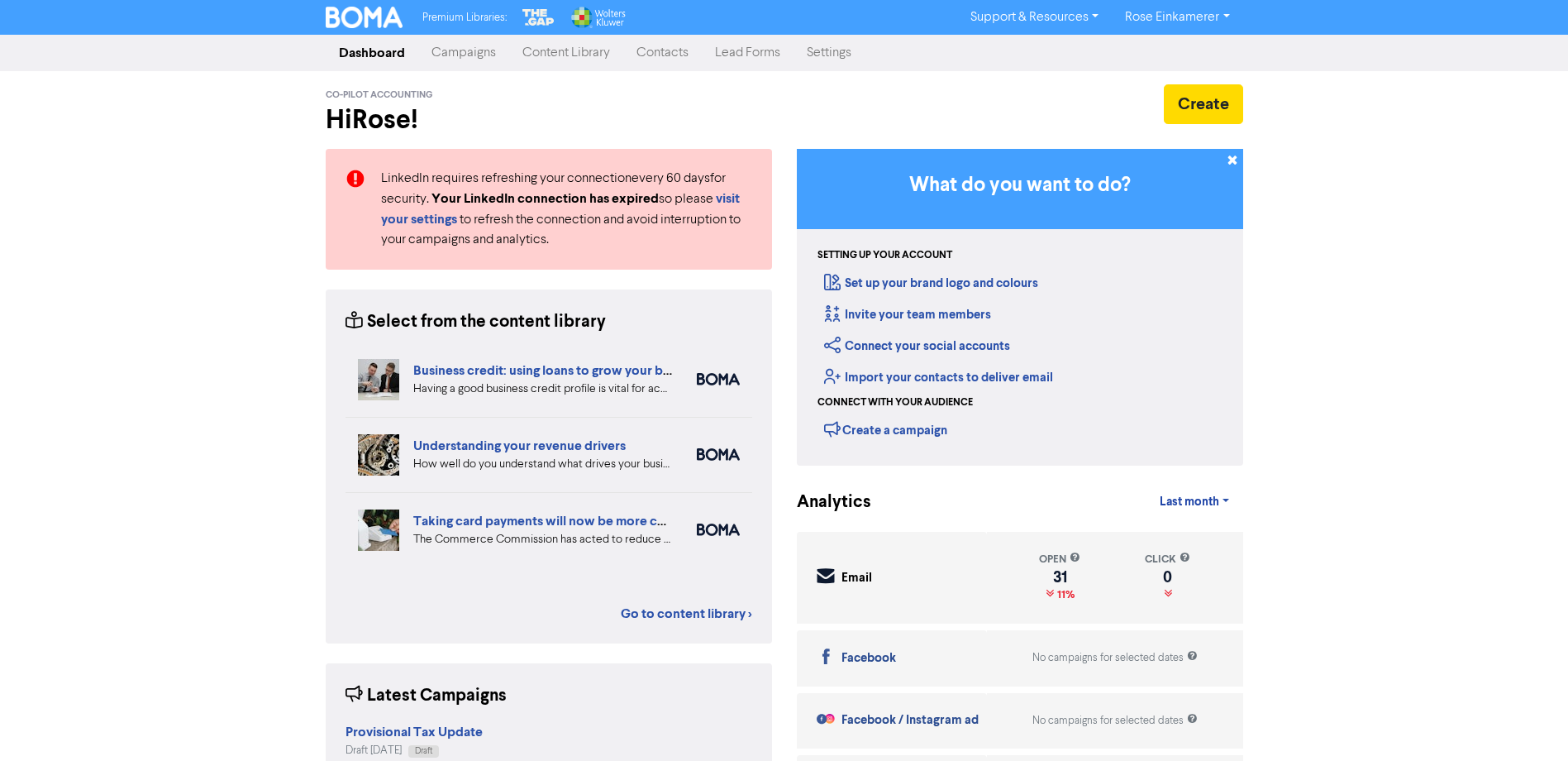
drag, startPoint x: 448, startPoint y: 43, endPoint x: 477, endPoint y: 66, distance: 37.0
click at [448, 44] on link "Campaigns" at bounding box center [464, 53] width 91 height 33
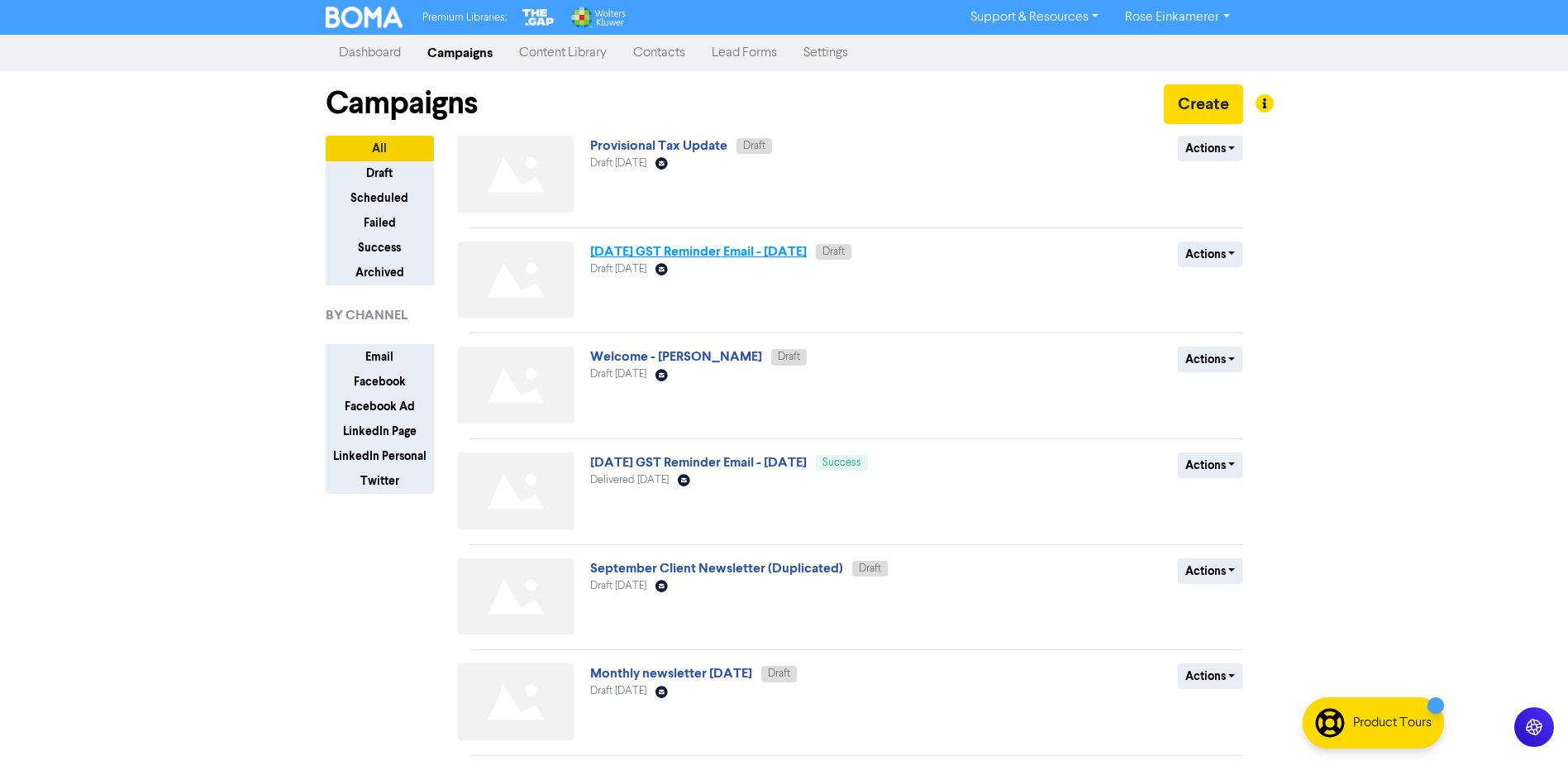
click at [750, 251] on link "July 2025 GST Reminder Email - 11th of July 2025" at bounding box center [699, 251] width 217 height 16
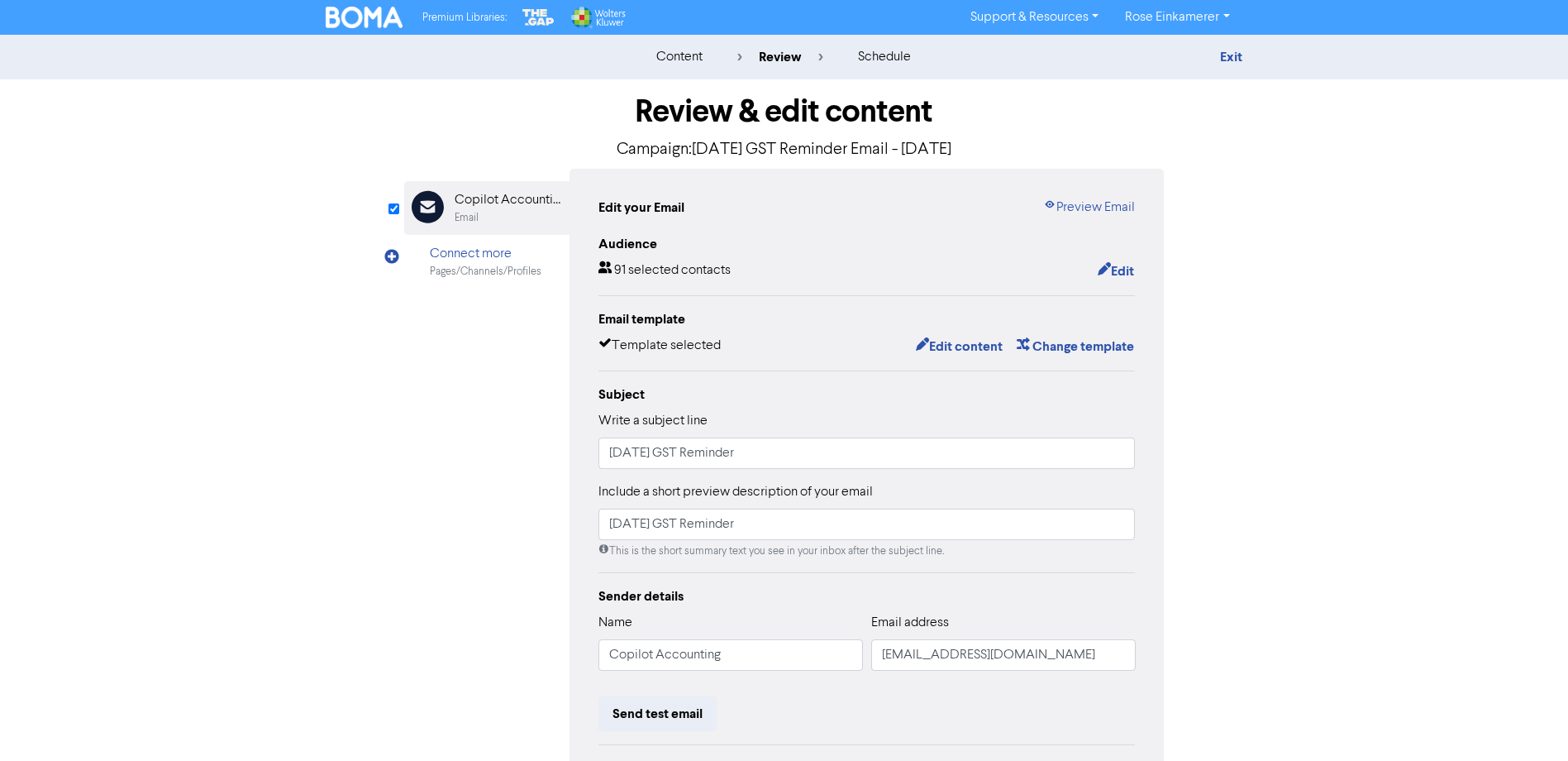
click at [1254, 467] on div "Review & edit content Campaign: July 2025 GST Reminder Email - 11th of July 202…" at bounding box center [784, 512] width 942 height 867
click at [397, 20] on img at bounding box center [364, 17] width 77 height 22
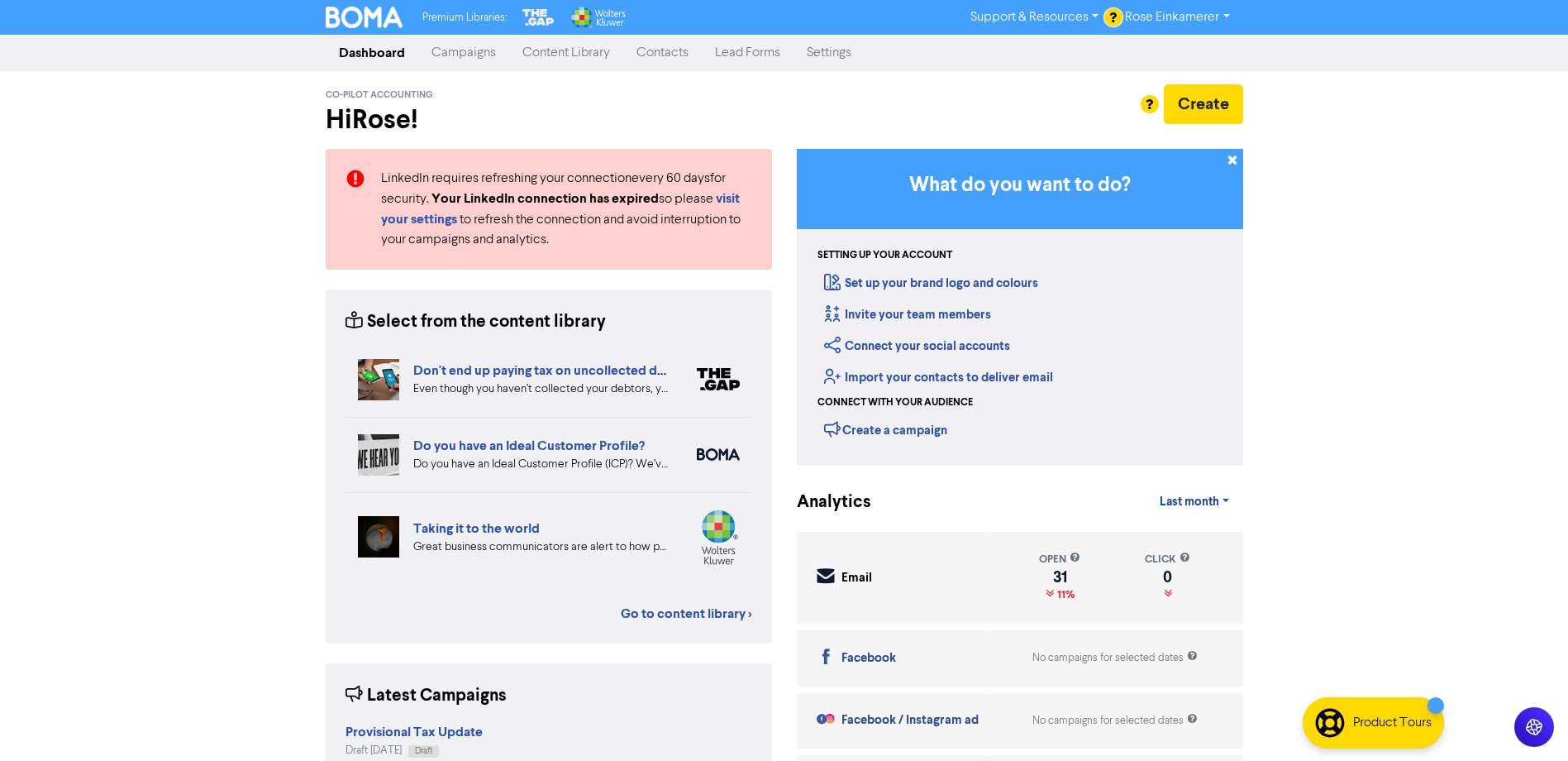
click at [467, 49] on link "Campaigns" at bounding box center [464, 53] width 91 height 33
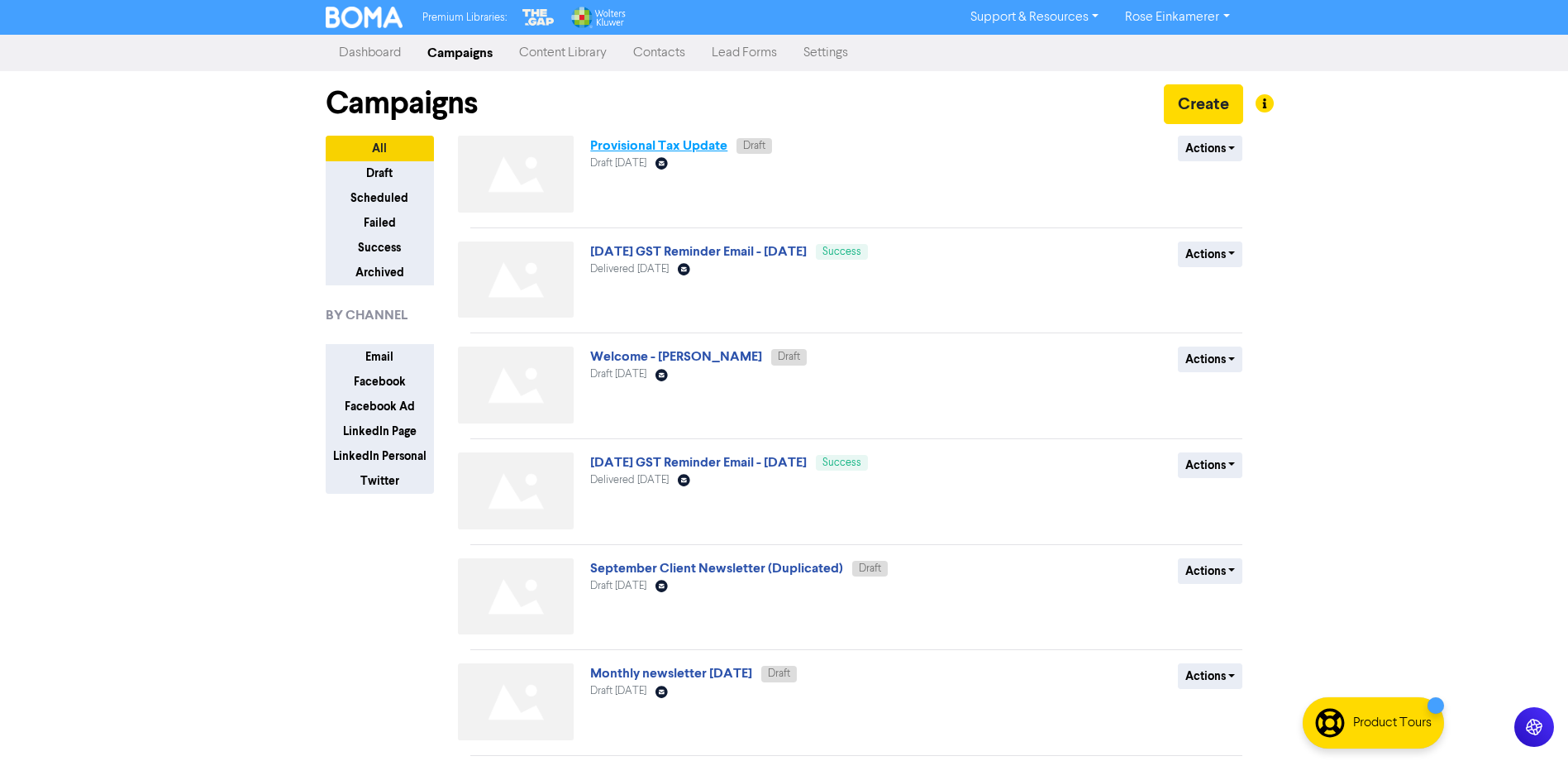
click at [663, 141] on link "Provisional Tax Update" at bounding box center [658, 145] width 137 height 16
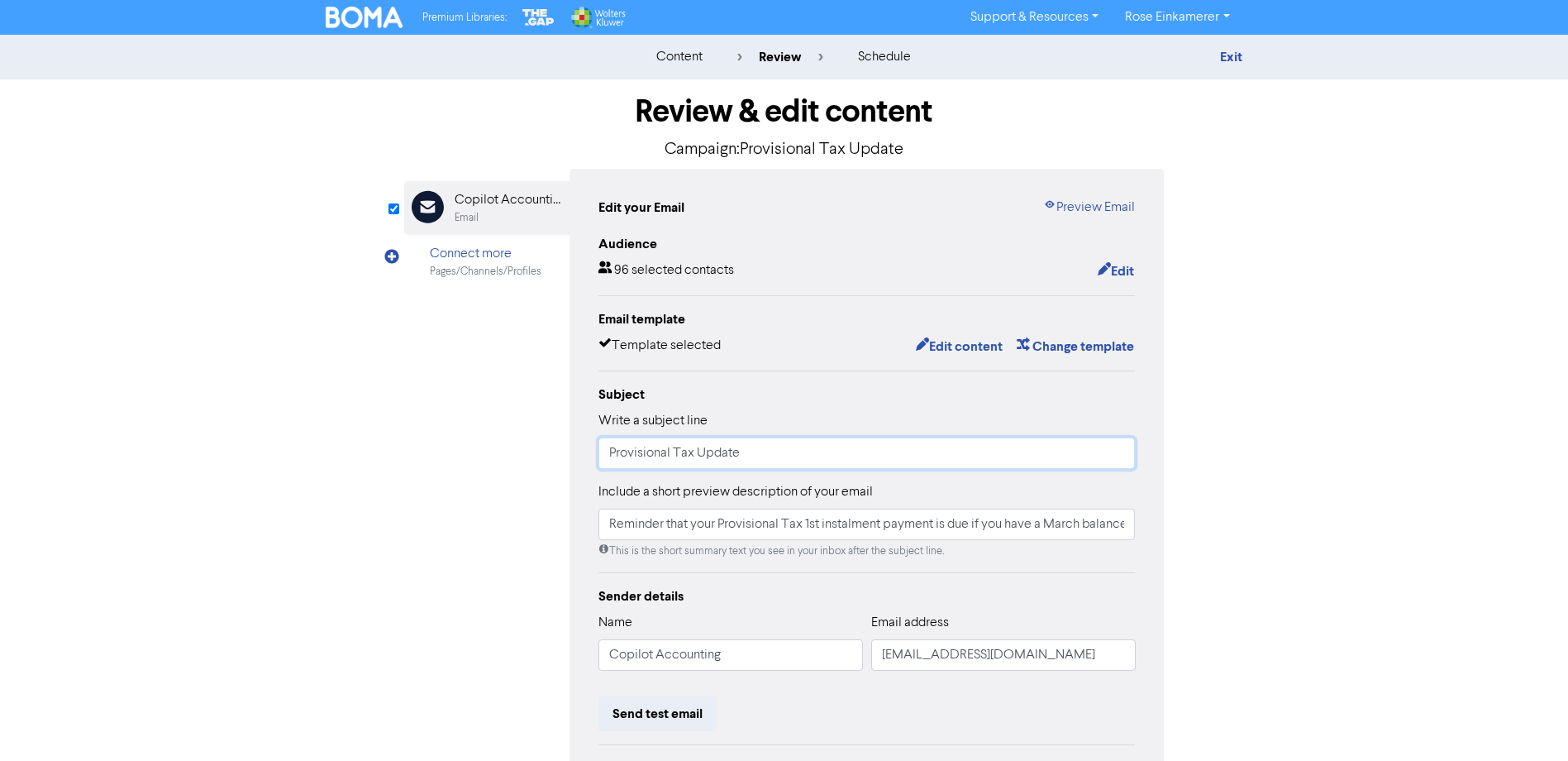
click at [698, 454] on input "Provisional Tax Update" at bounding box center [867, 453] width 537 height 31
type input "Provisional Tax Reminder & Update"
click at [954, 340] on button "Edit content" at bounding box center [959, 346] width 89 height 22
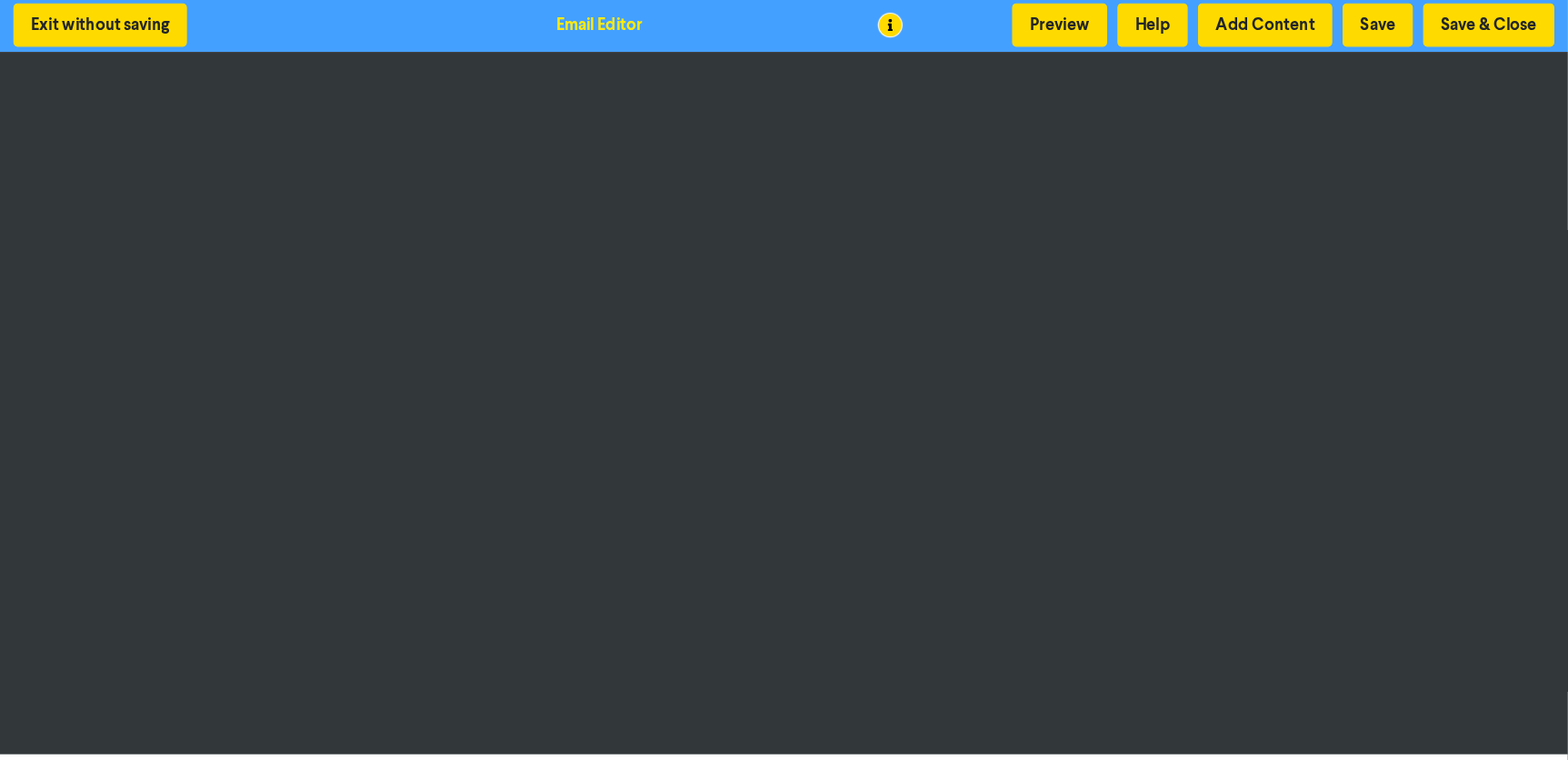
scroll to position [2, 0]
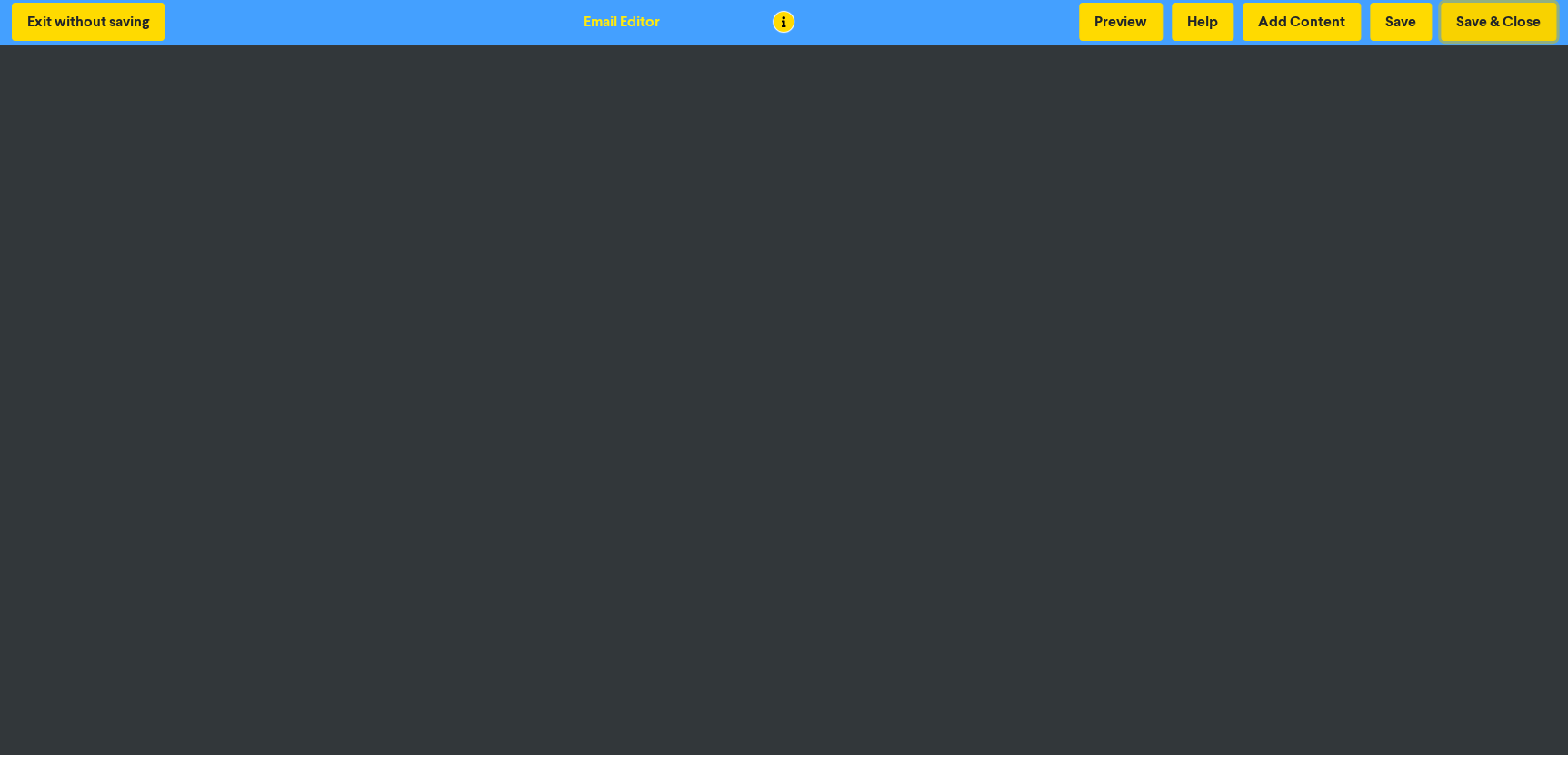
click at [1463, 26] on button "Save & Close" at bounding box center [1498, 22] width 115 height 38
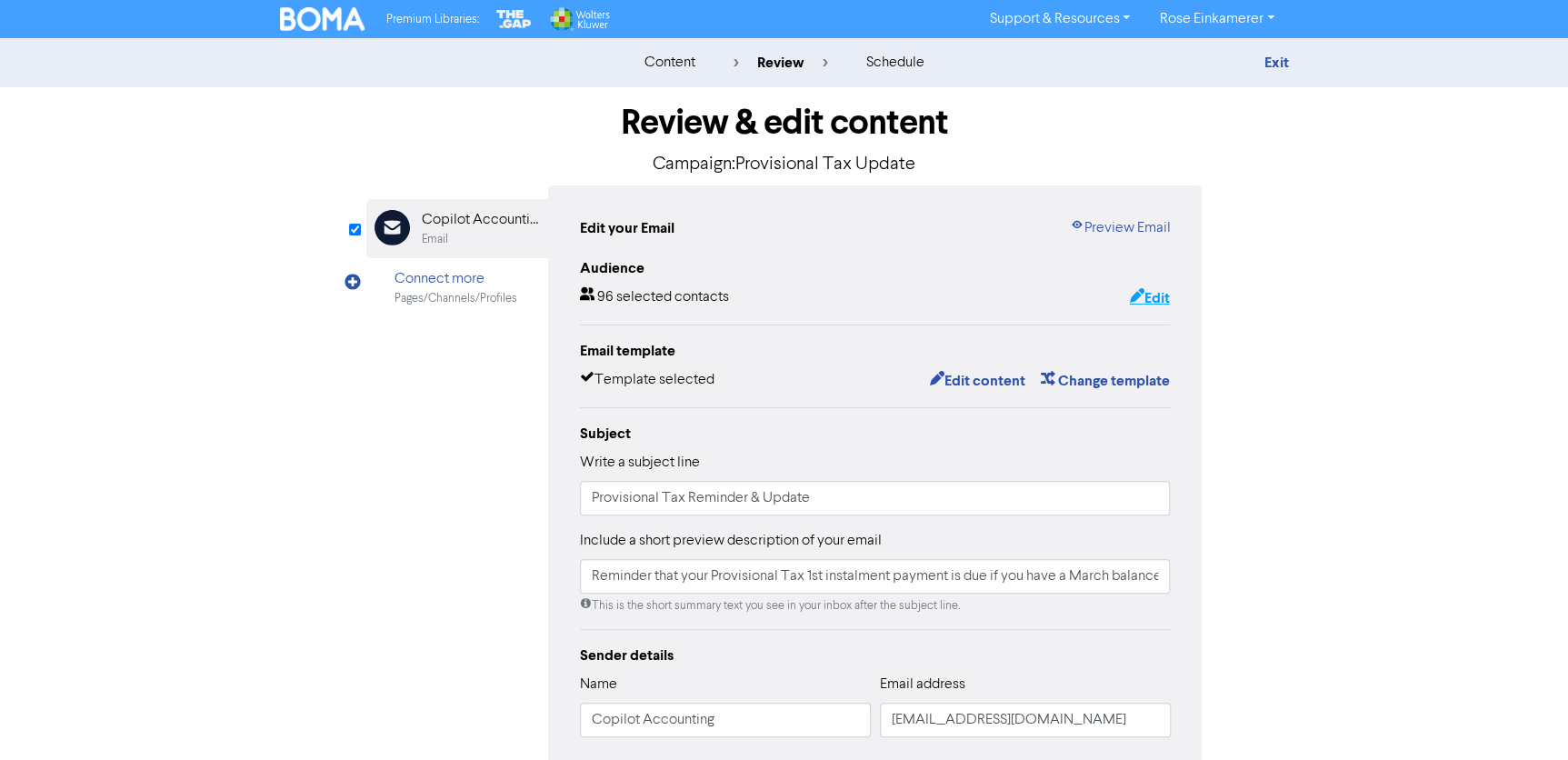
click at [1150, 298] on button "Edit" at bounding box center [1149, 298] width 42 height 24
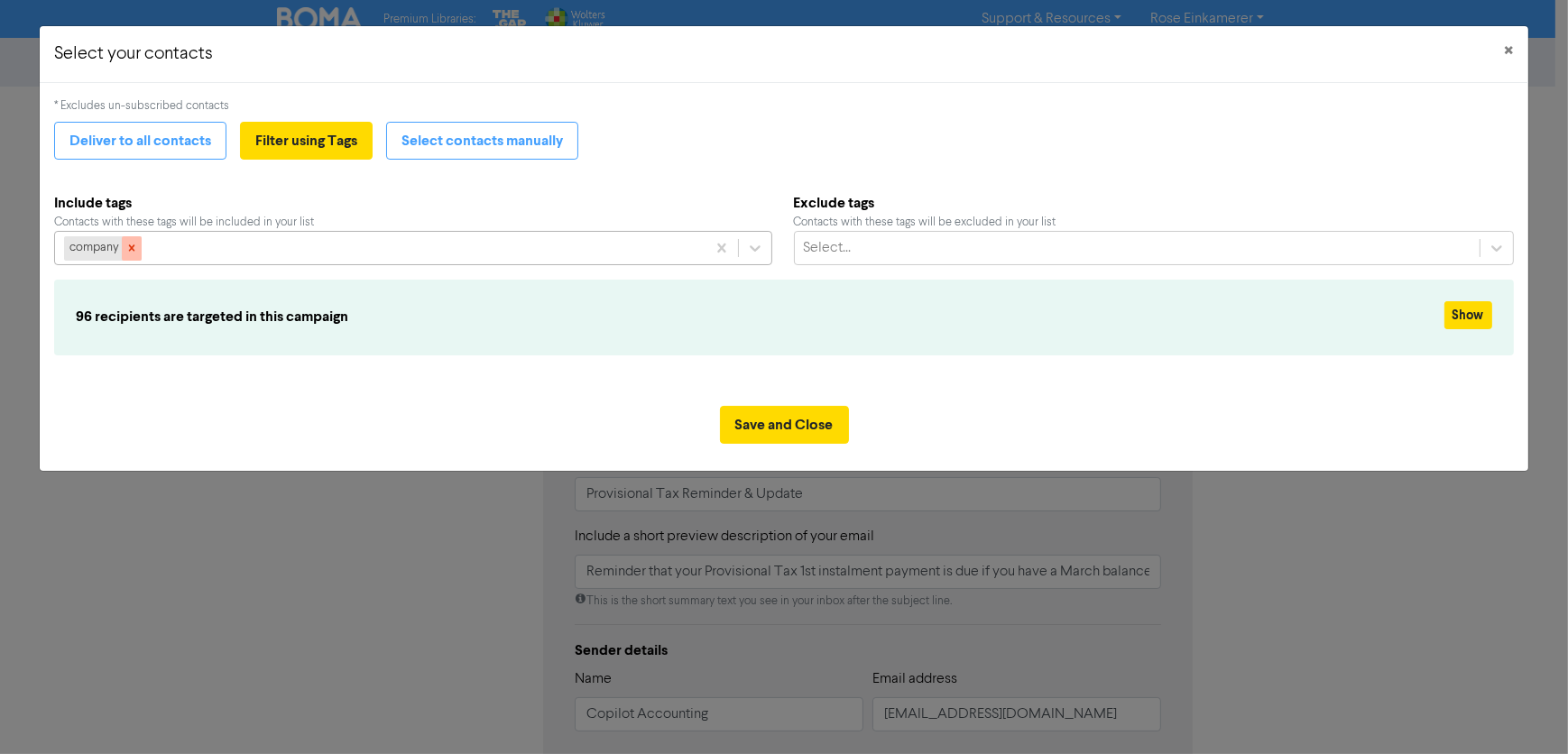
click at [137, 243] on icon at bounding box center [132, 247] width 12 height 12
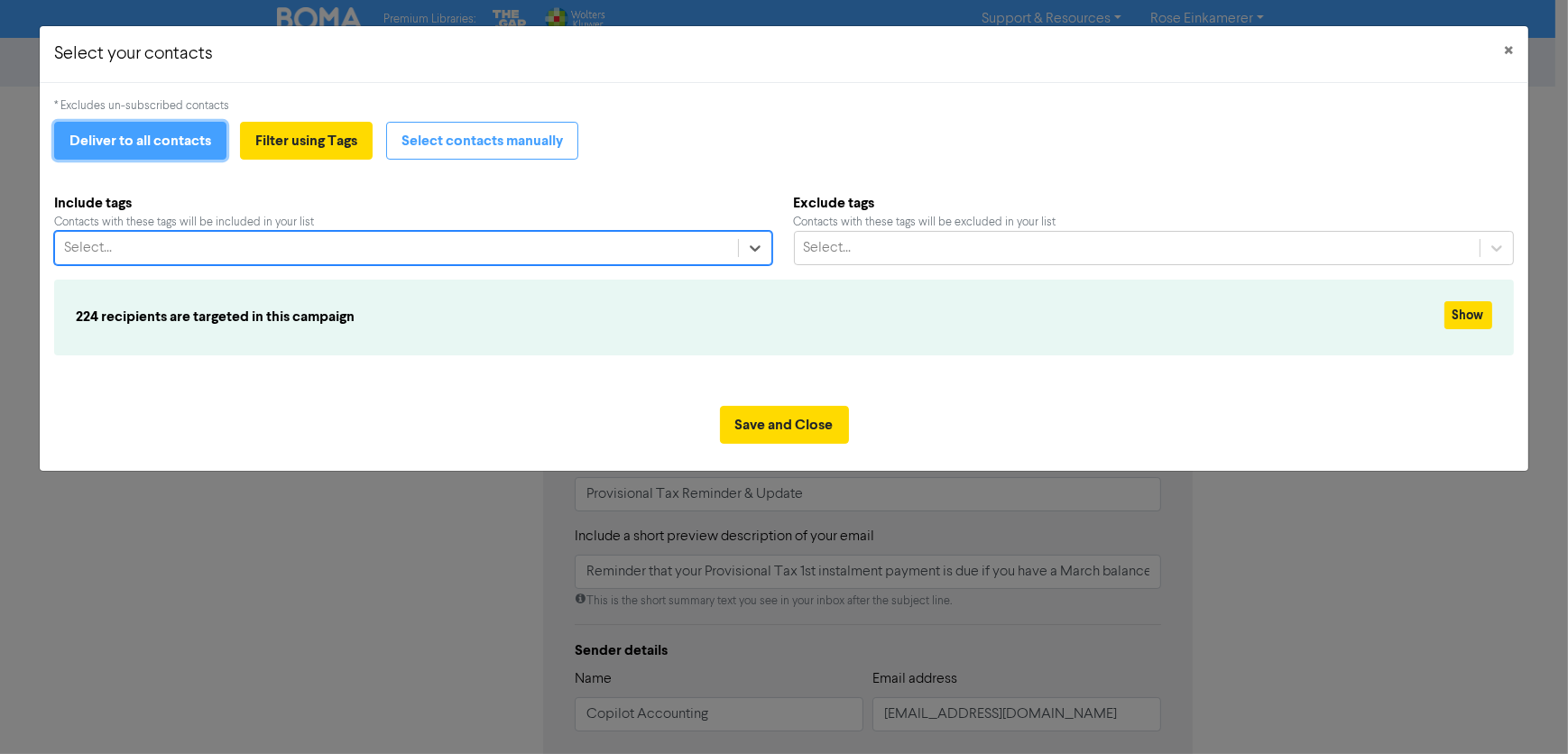
click at [142, 146] on button "Deliver to all contacts" at bounding box center [140, 141] width 172 height 38
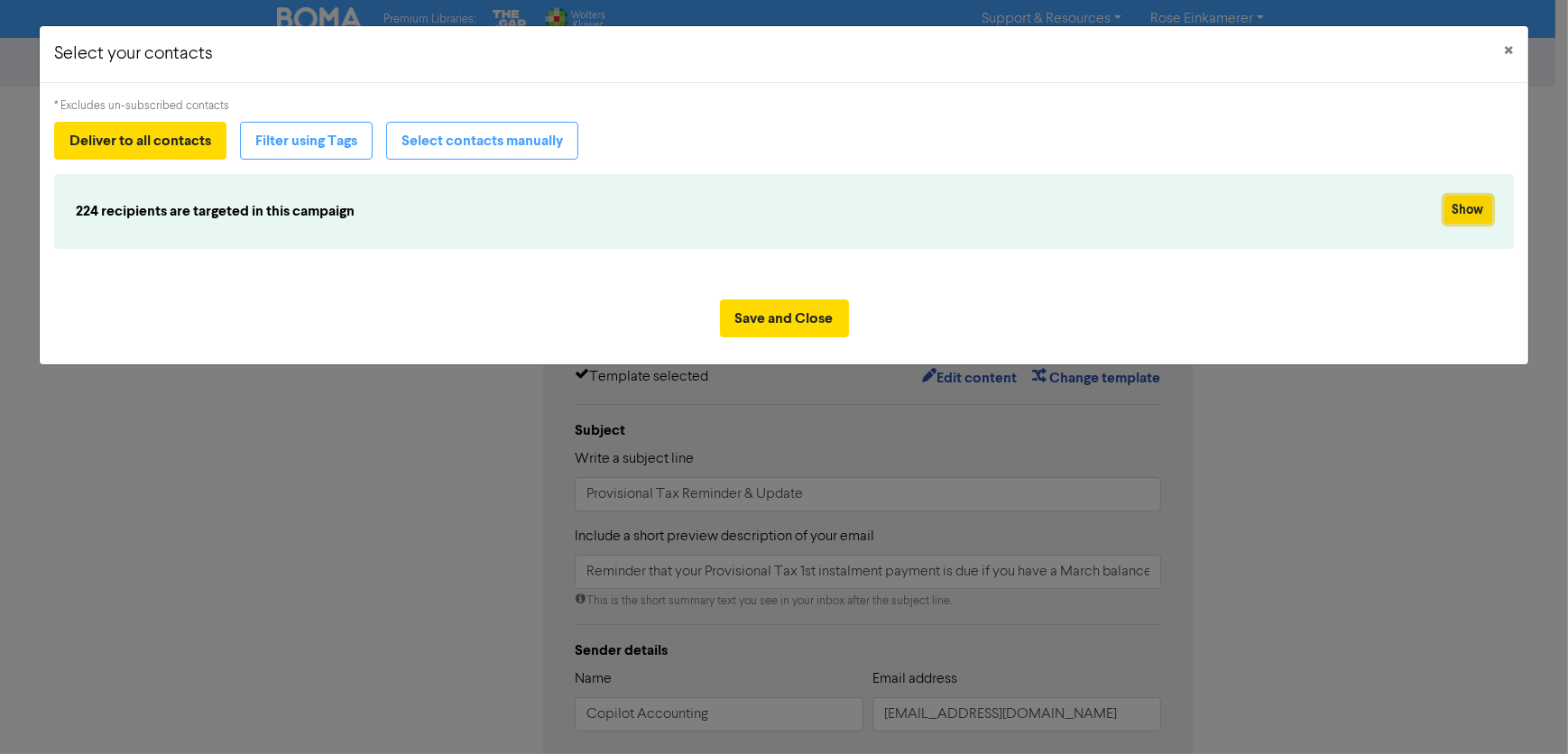
click at [1462, 209] on button "Show" at bounding box center [1468, 209] width 48 height 28
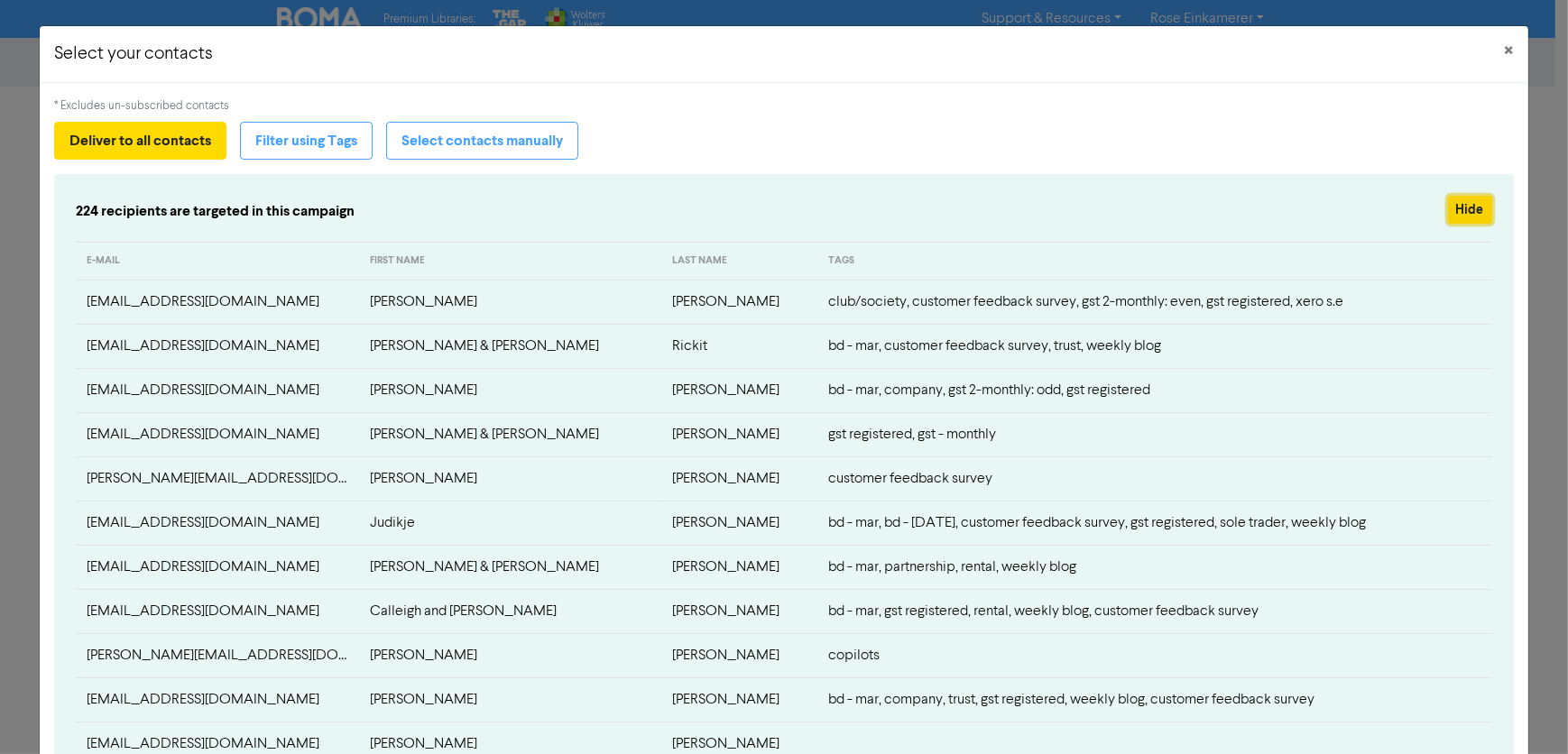
click at [1467, 202] on button "Hide" at bounding box center [1470, 209] width 44 height 28
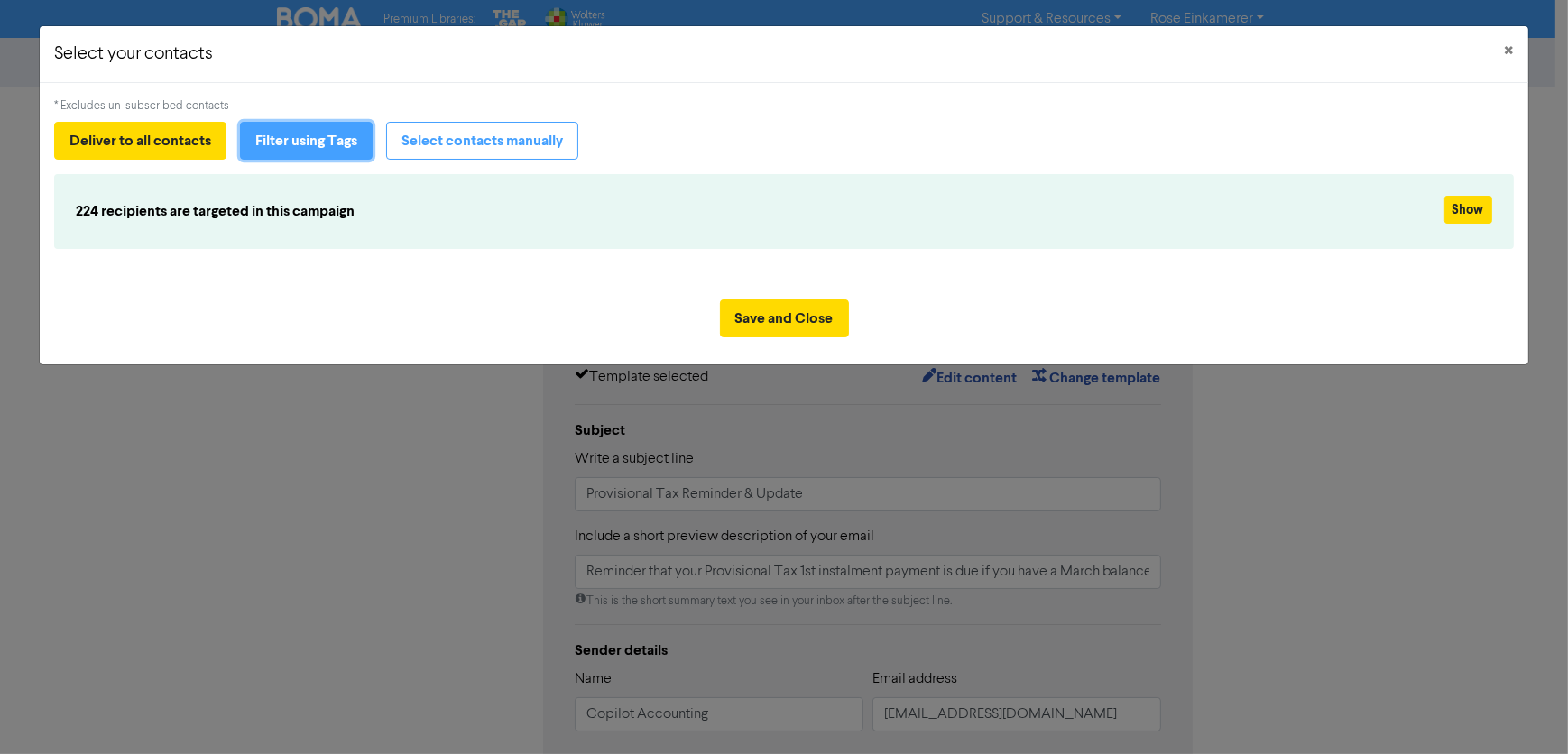
click at [335, 139] on button "Filter using Tags" at bounding box center [305, 141] width 132 height 38
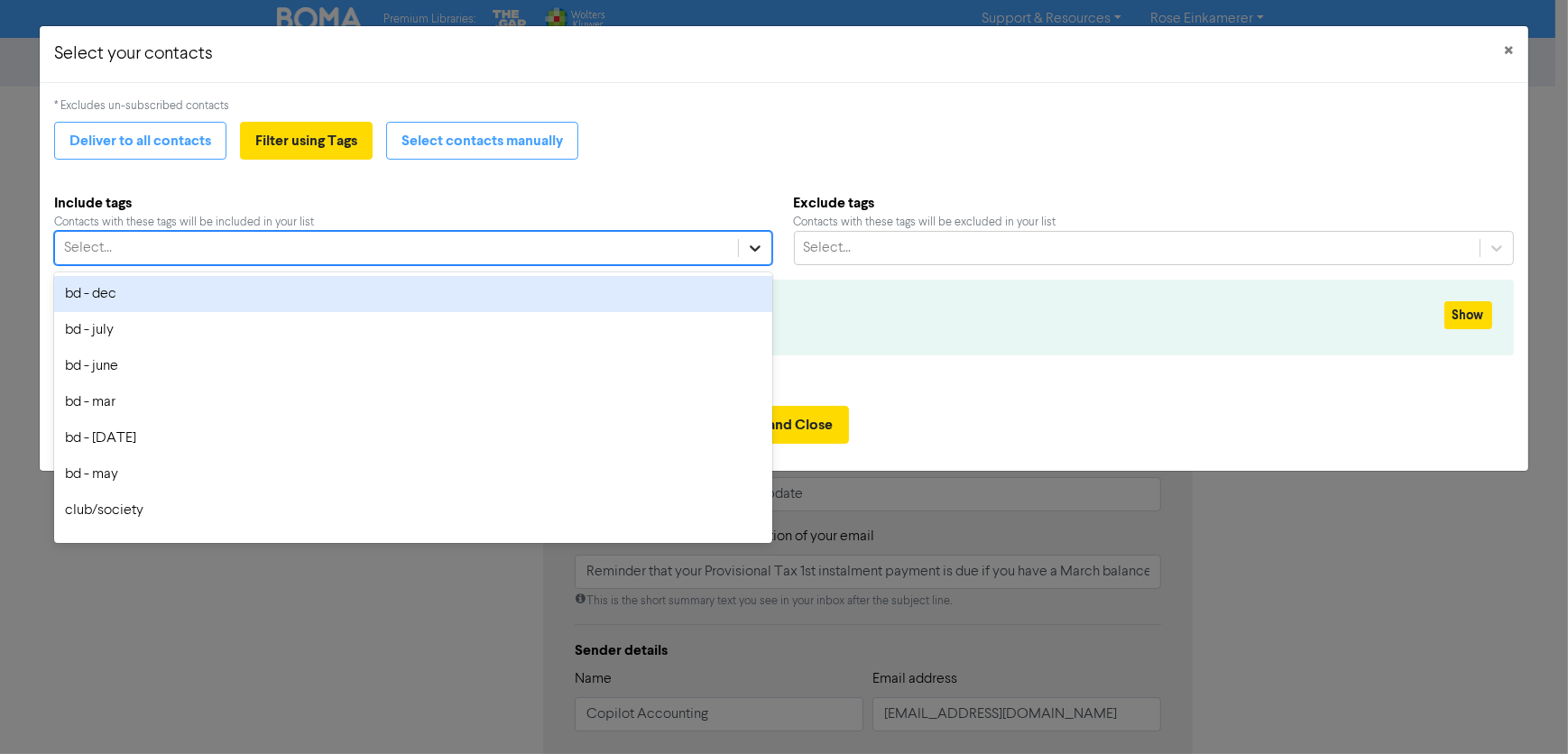
click at [750, 246] on icon at bounding box center [755, 249] width 11 height 7
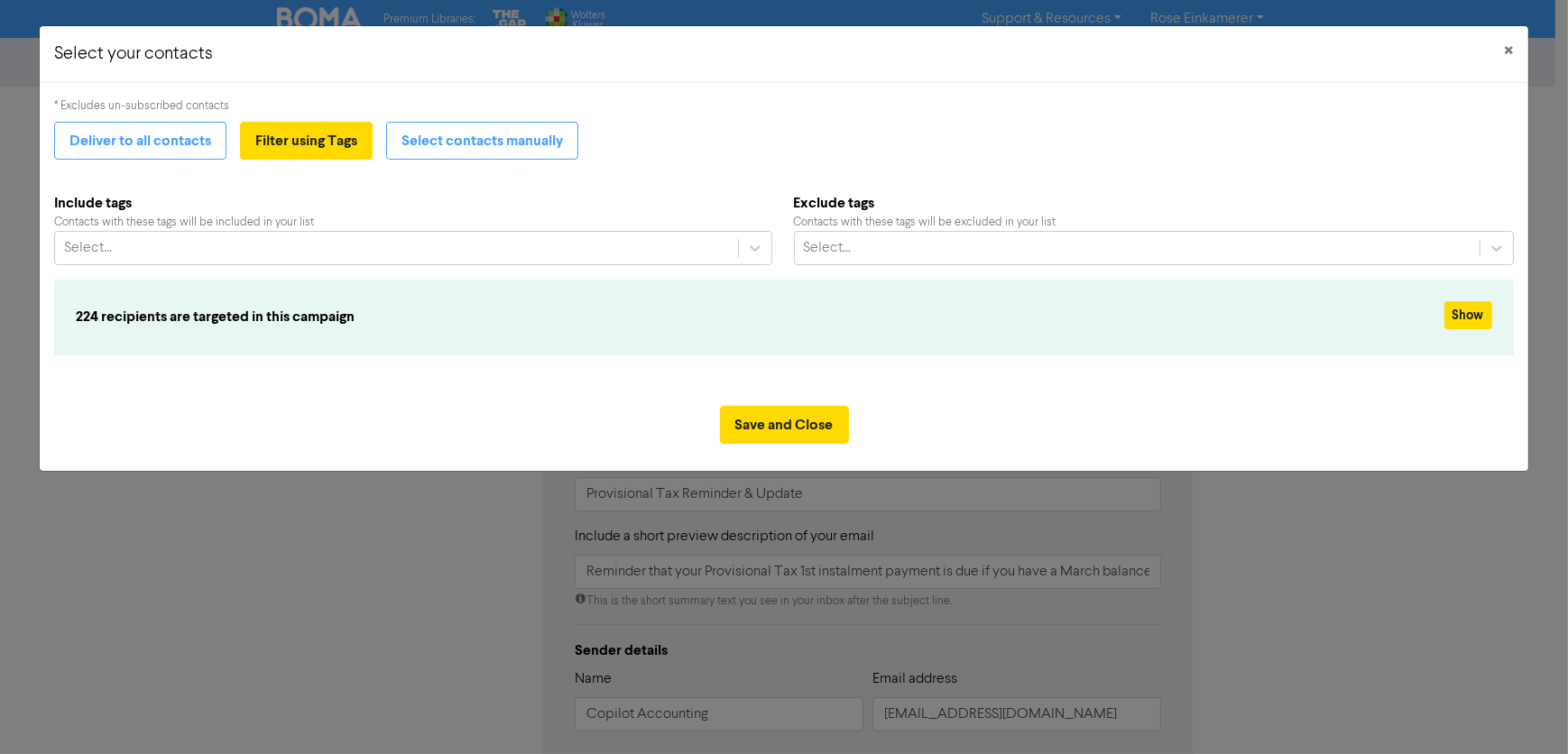
click at [1128, 168] on div "* Excludes un-subscribed contacts Deliver to all contacts Filter using Tags Sel…" at bounding box center [784, 238] width 1459 height 280
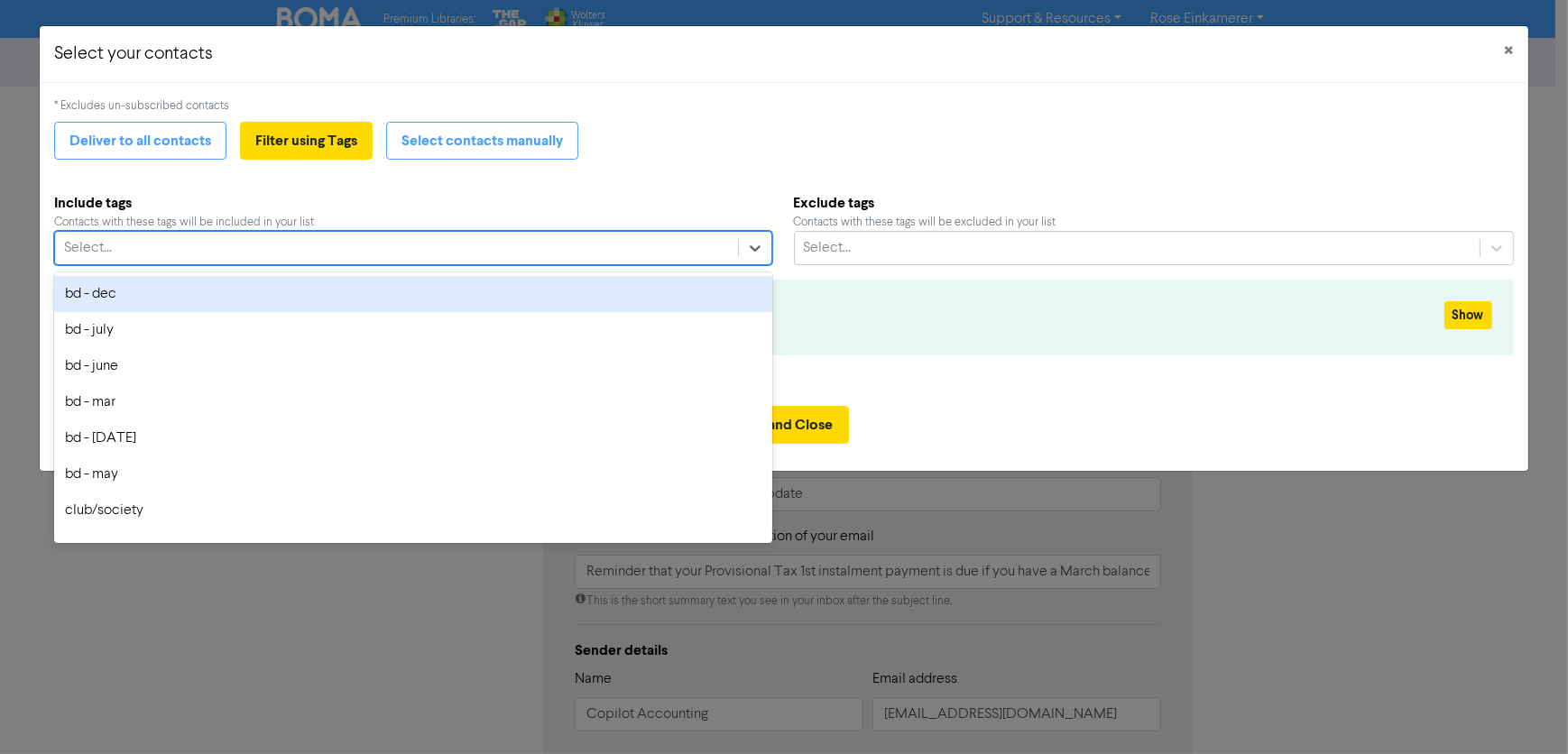
click at [361, 254] on div "Select..." at bounding box center [396, 248] width 682 height 33
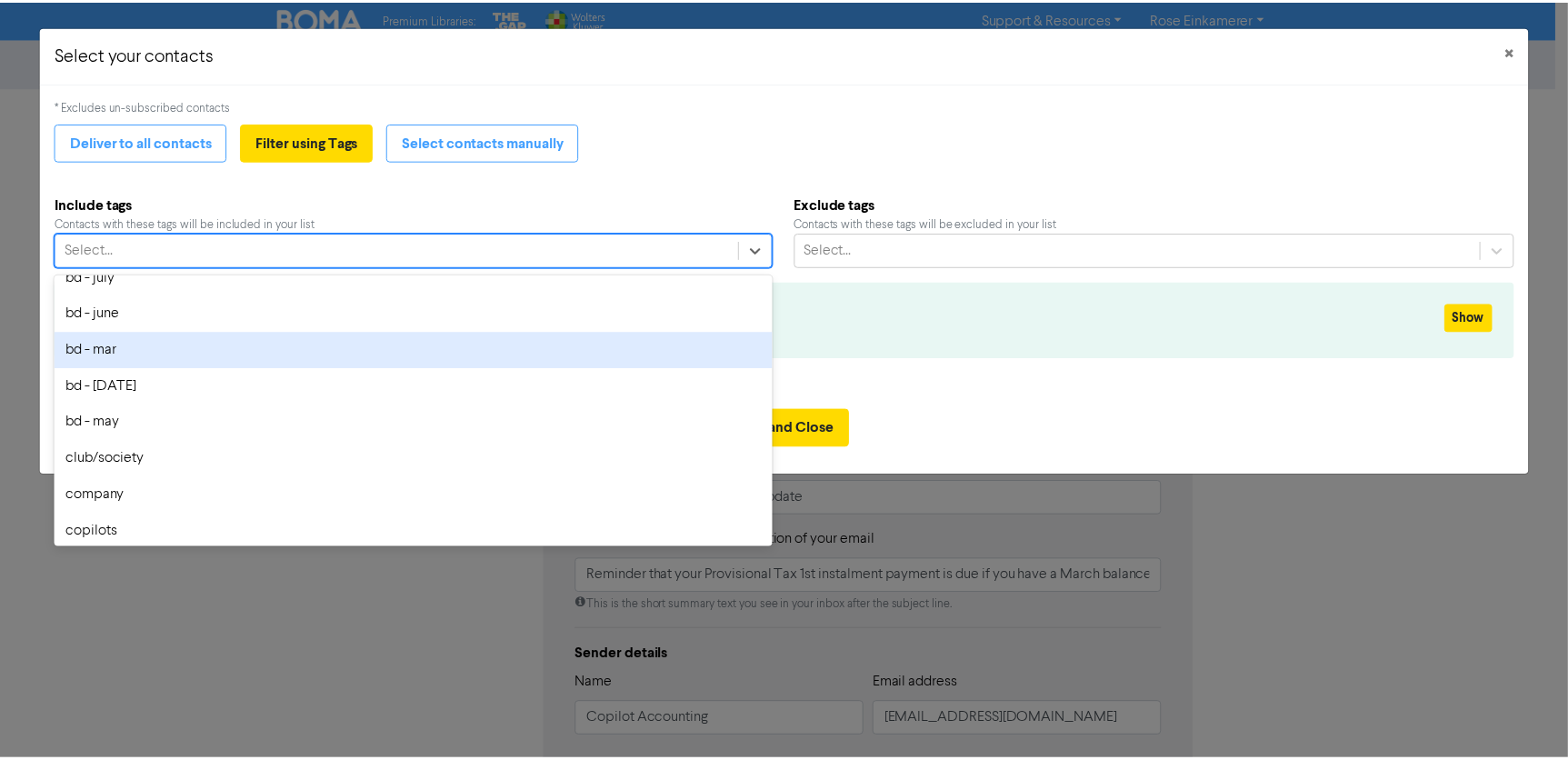
scroll to position [81, 0]
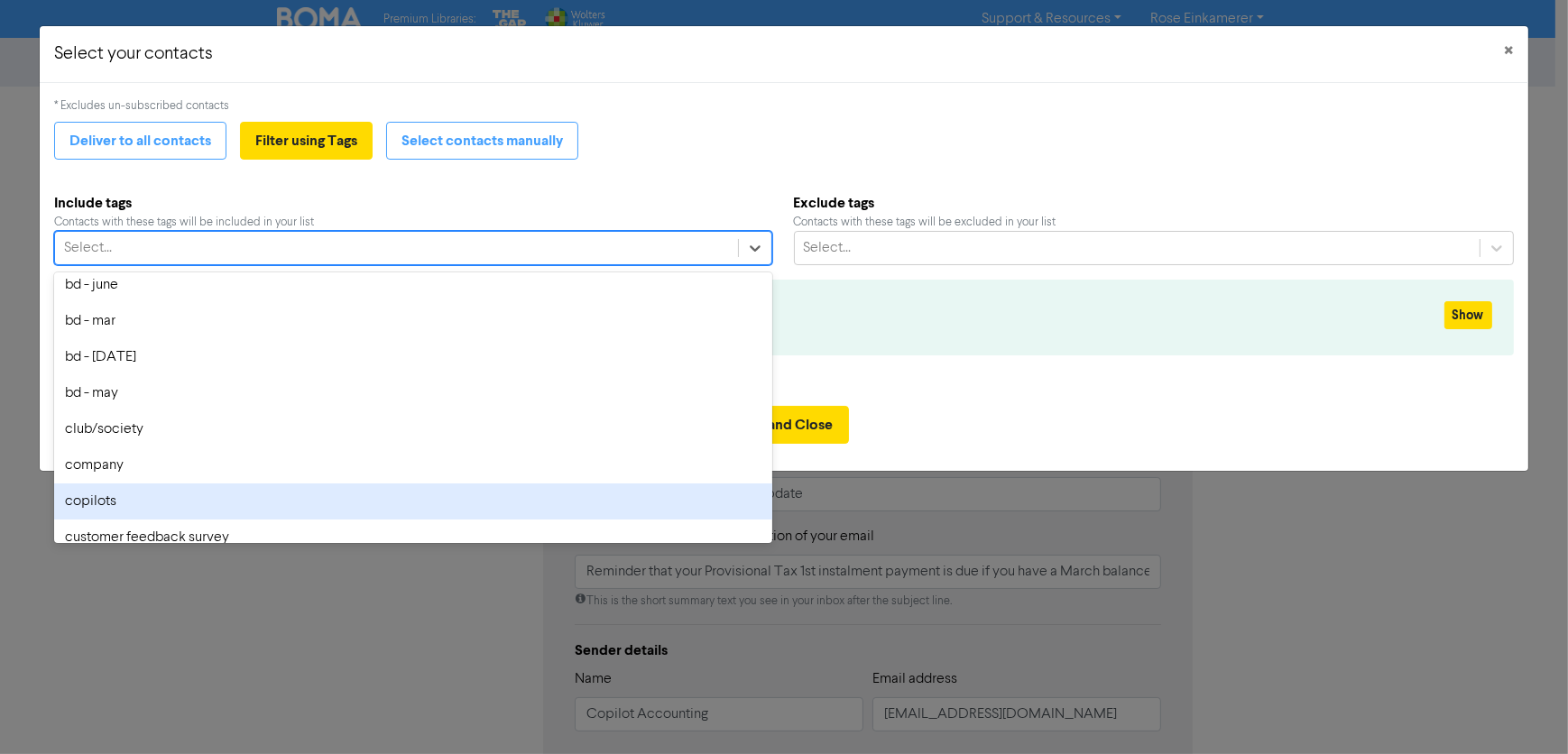
click at [298, 493] on div "copilots" at bounding box center [413, 501] width 718 height 36
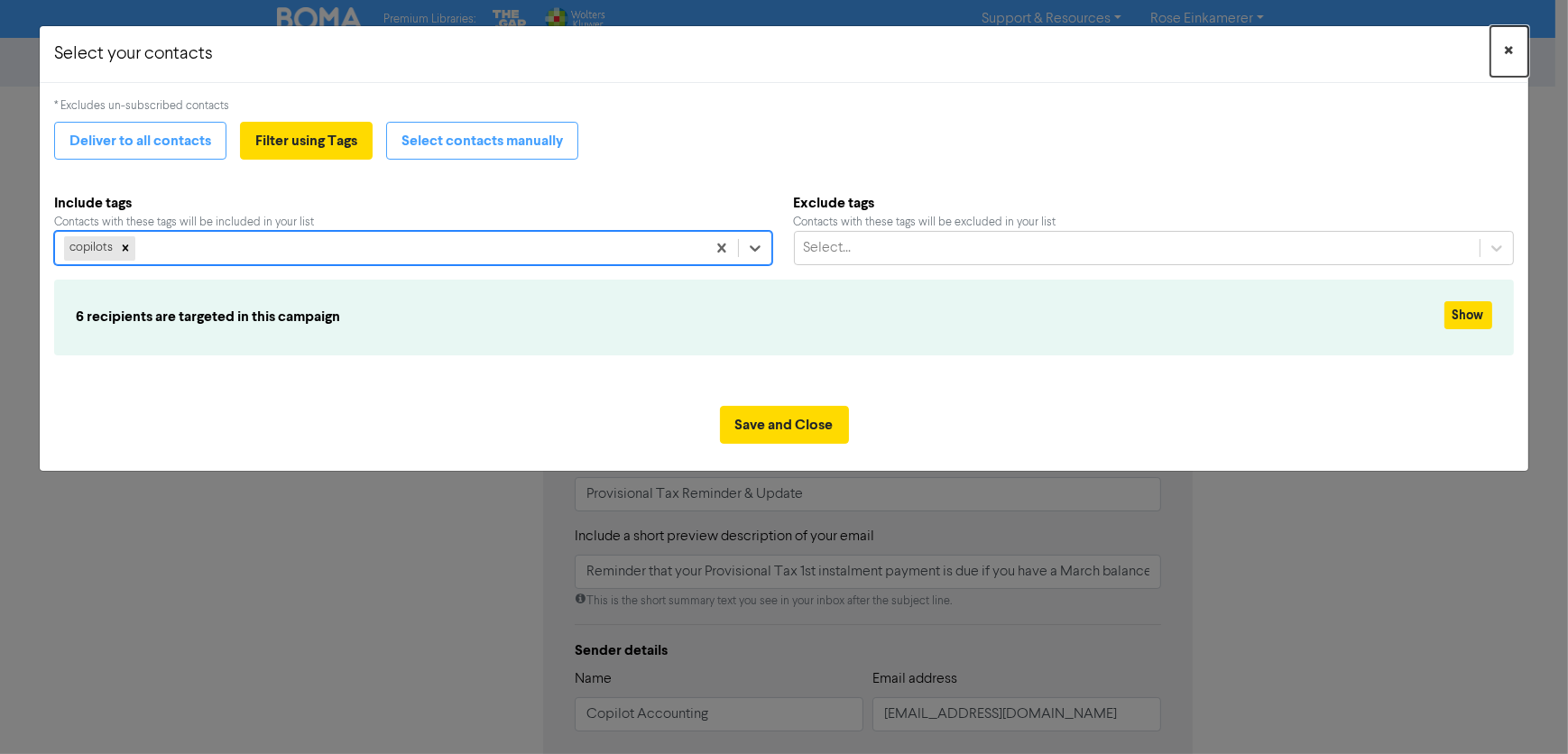
click at [1511, 45] on span "×" at bounding box center [1510, 51] width 9 height 27
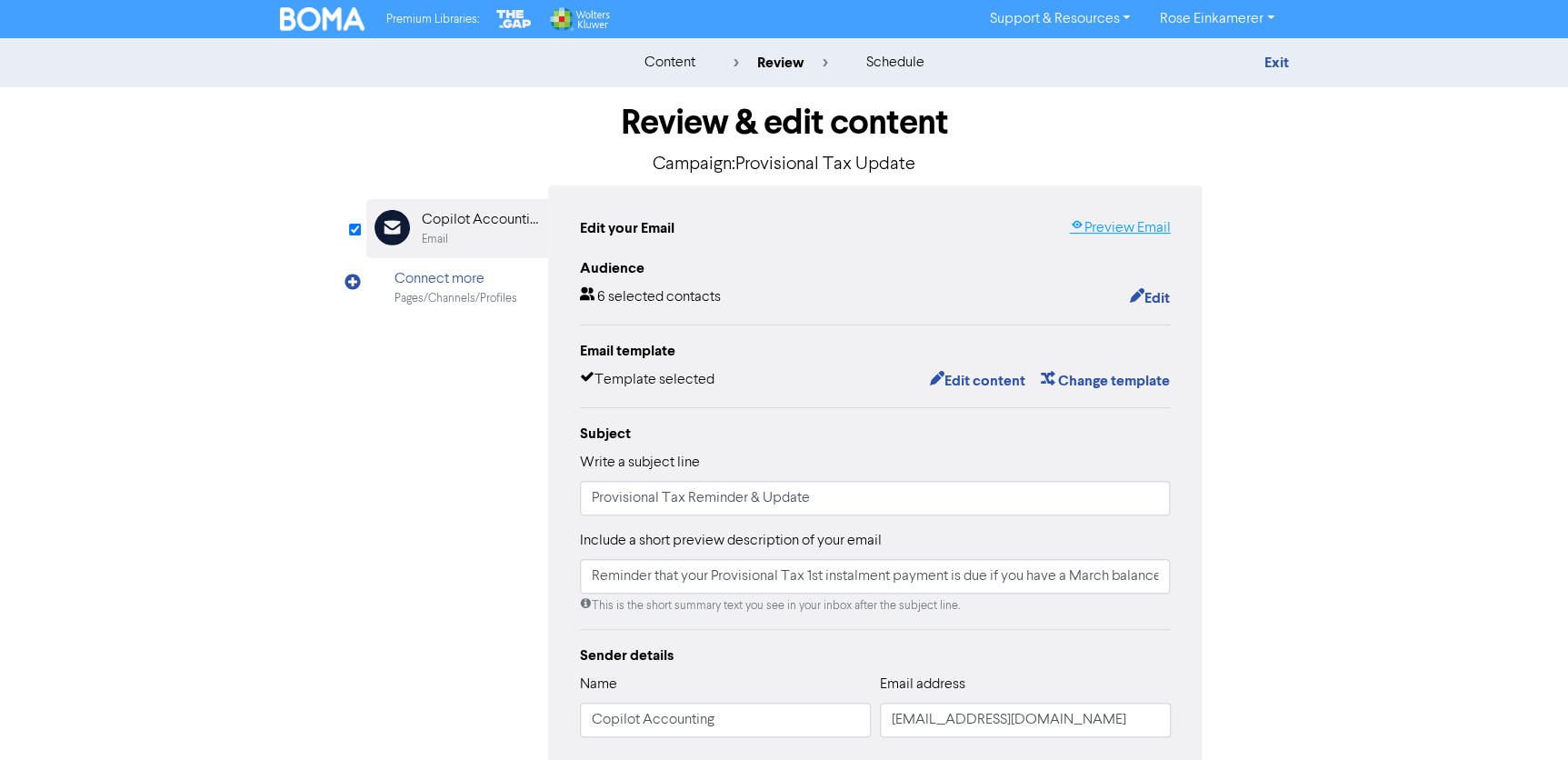
click at [1110, 223] on link "Preview Email" at bounding box center [1119, 228] width 101 height 22
drag, startPoint x: 808, startPoint y: 503, endPoint x: 559, endPoint y: 484, distance: 249.7
click at [560, 484] on div "Edit your Email Preview Email Audience 6 selected contacts Edit Email template …" at bounding box center [875, 572] width 655 height 772
paste input "Due of 28th August 2025"
type input "Provisional Tax Due of [DATE]"
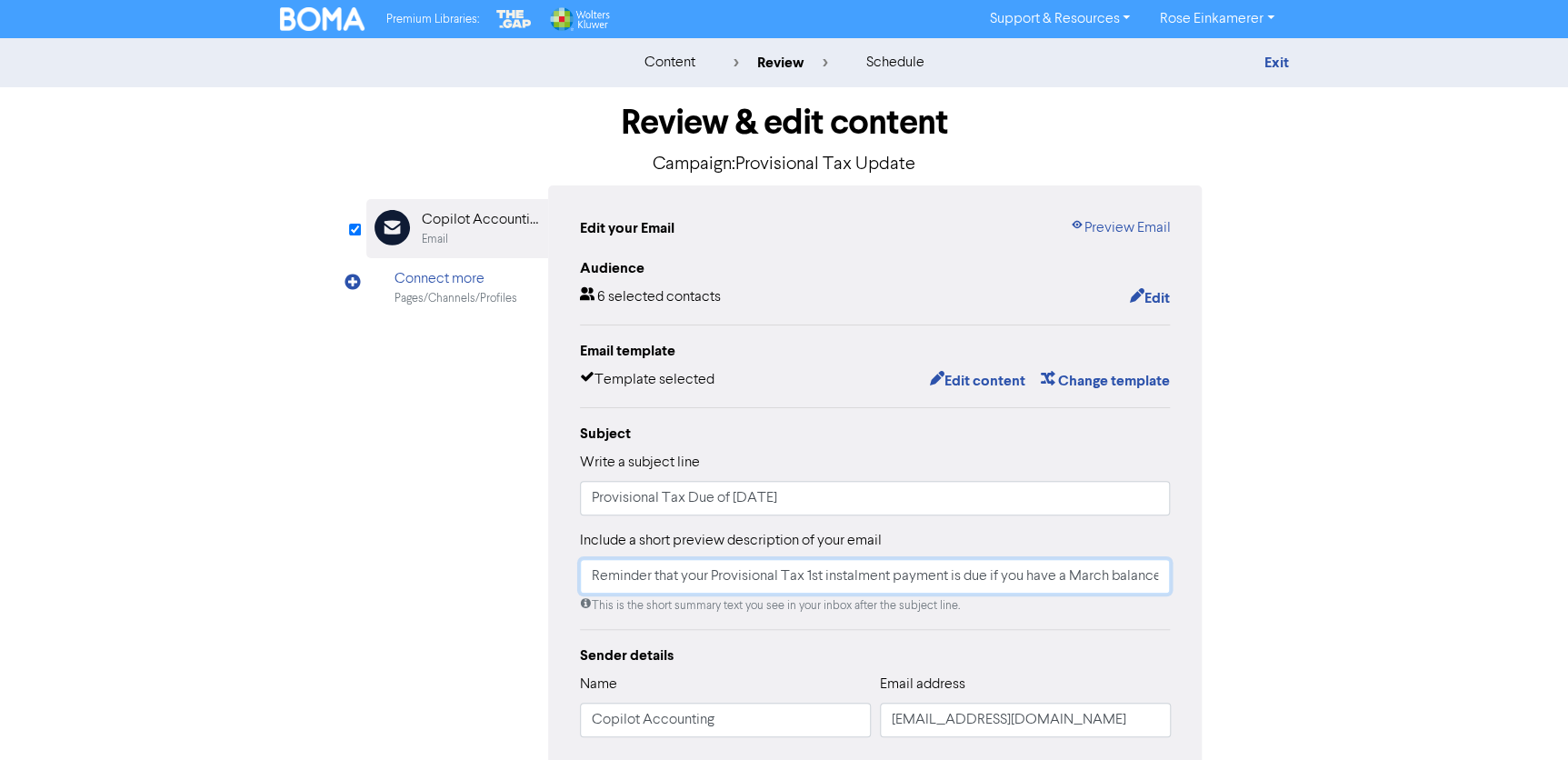
click at [1029, 577] on input "Reminder that your Provisional Tax 1st instalment payment is due if you have a …" at bounding box center [875, 576] width 590 height 34
drag, startPoint x: 590, startPoint y: 577, endPoint x: 1227, endPoint y: 633, distance: 639.5
click at [1227, 633] on div "Review & edit content Campaign: Provisional Tax Update Email Created with Sketc…" at bounding box center [784, 563] width 1036 height 953
type input "pany System Update"
drag, startPoint x: 786, startPoint y: 572, endPoint x: 508, endPoint y: 549, distance: 278.9
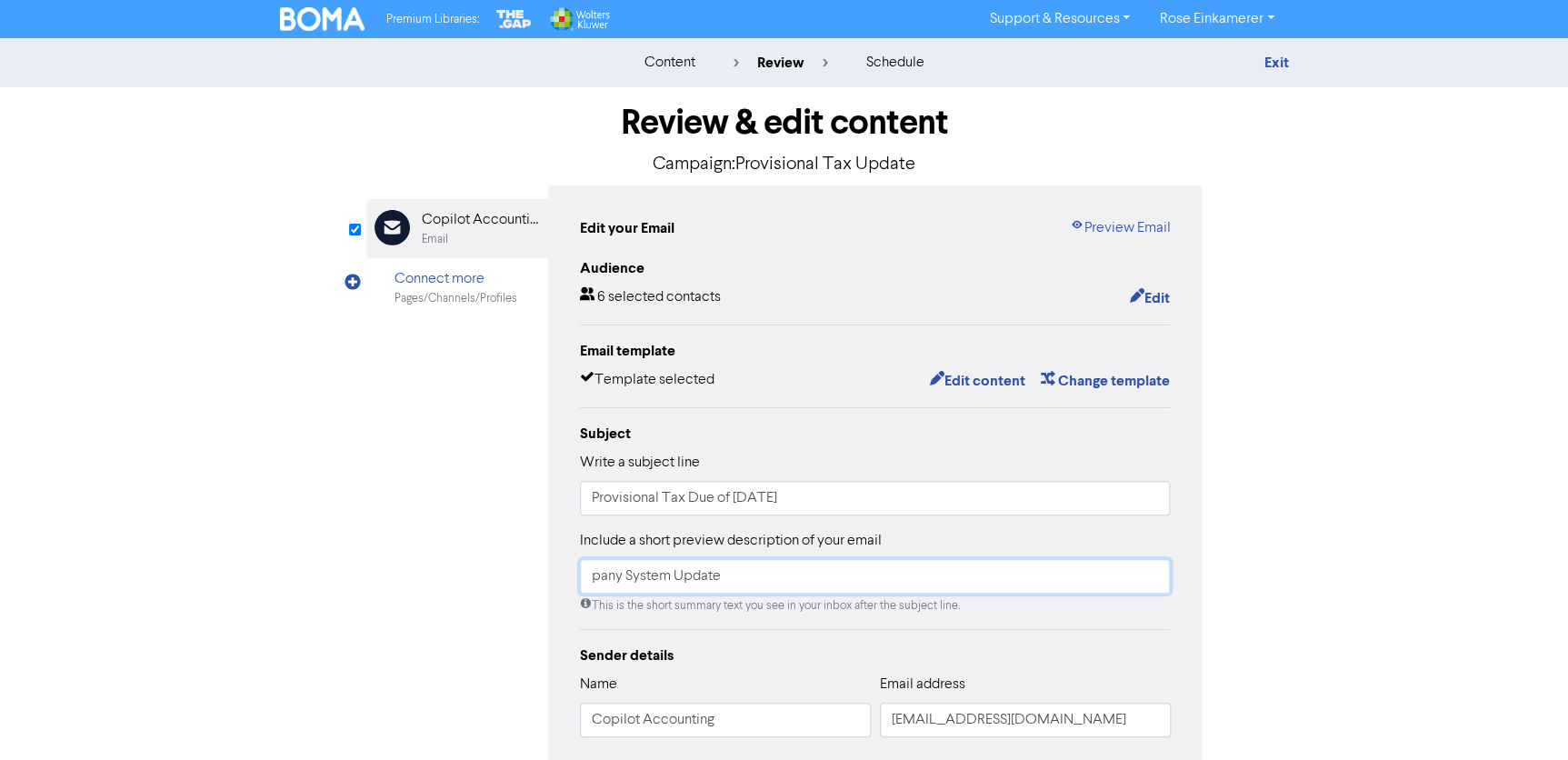
click at [508, 549] on div "Email Created with Sketch. Copilot Accounting Email Connect more Pages/Channels…" at bounding box center [784, 572] width 837 height 772
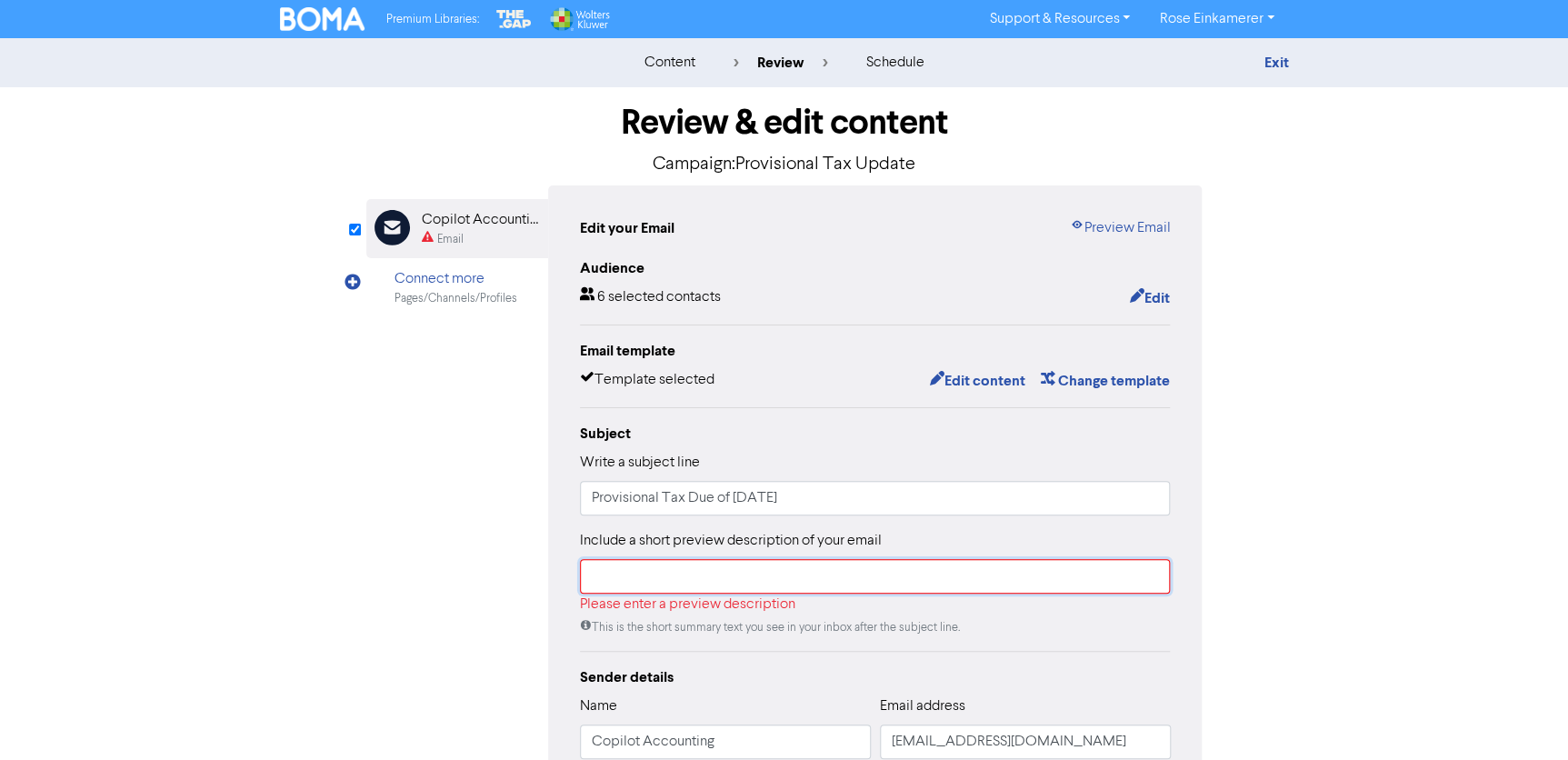
paste input "This is to let you know that the 1st Provisional Tax Payment for those with a M…"
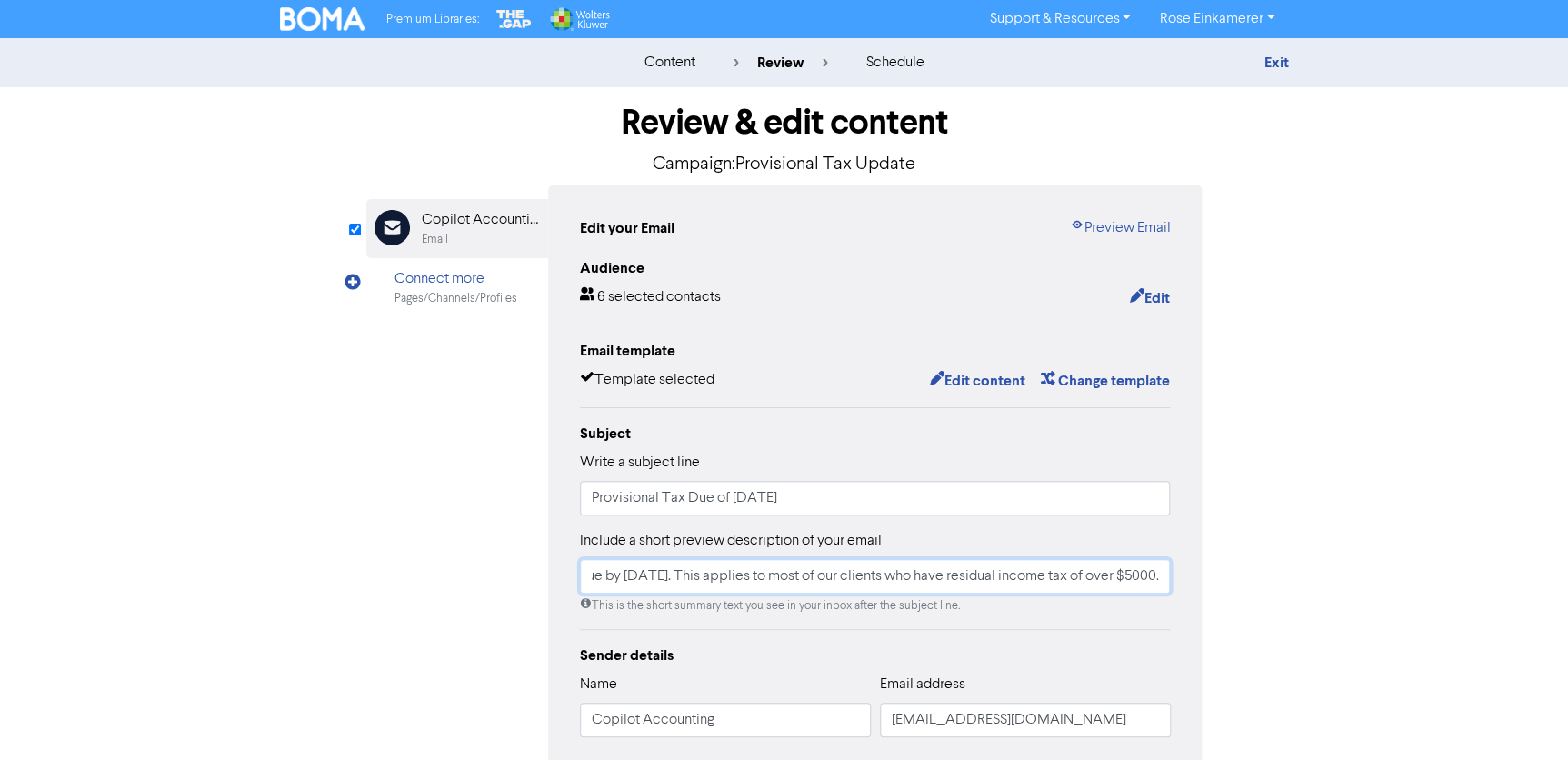
type input "This is to let you know that the 1st Provisional Tax Payment for those with a M…"
click at [992, 381] on button "Edit content" at bounding box center [977, 380] width 97 height 24
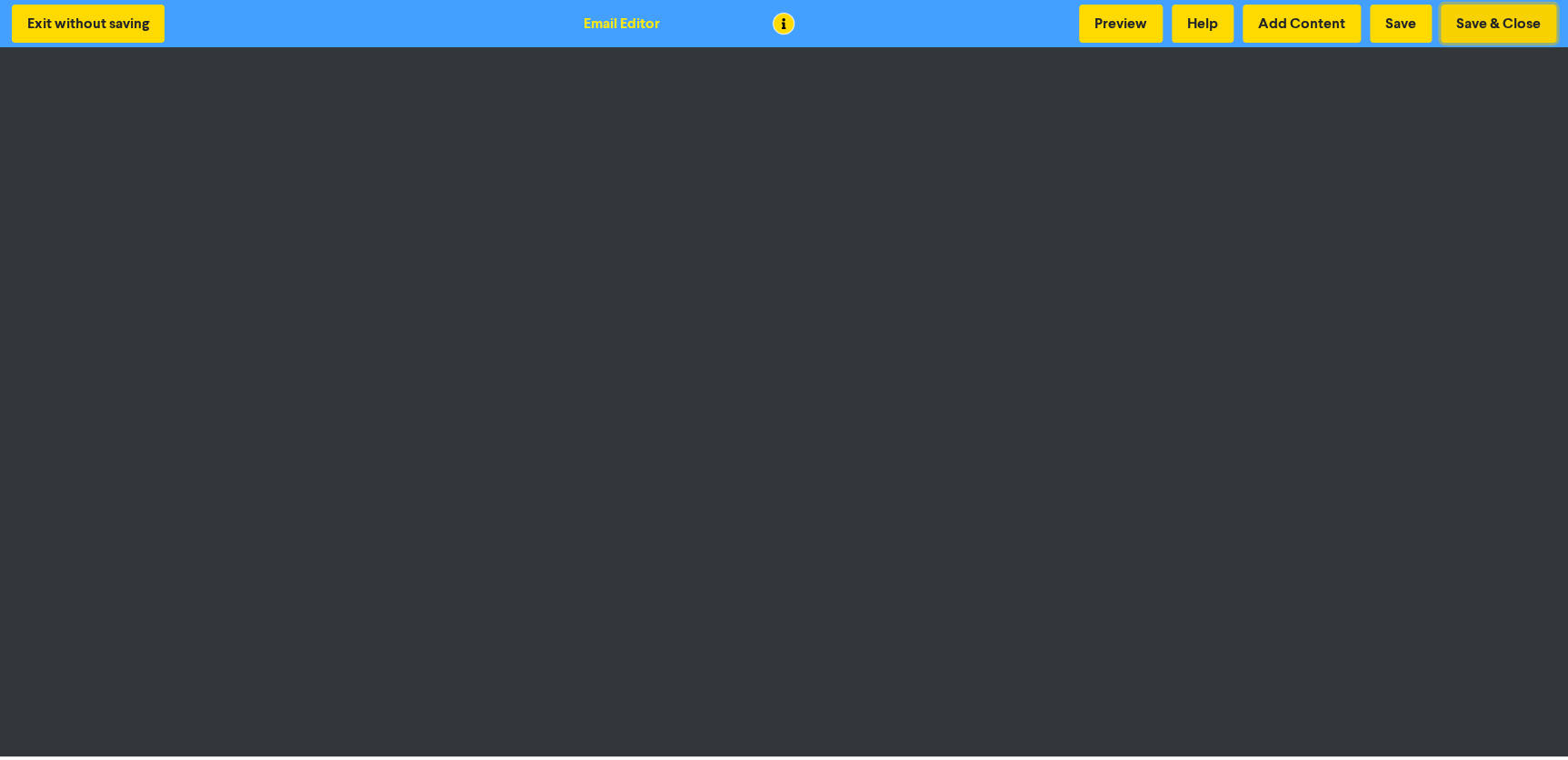
click at [1479, 11] on button "Save & Close" at bounding box center [1498, 24] width 115 height 38
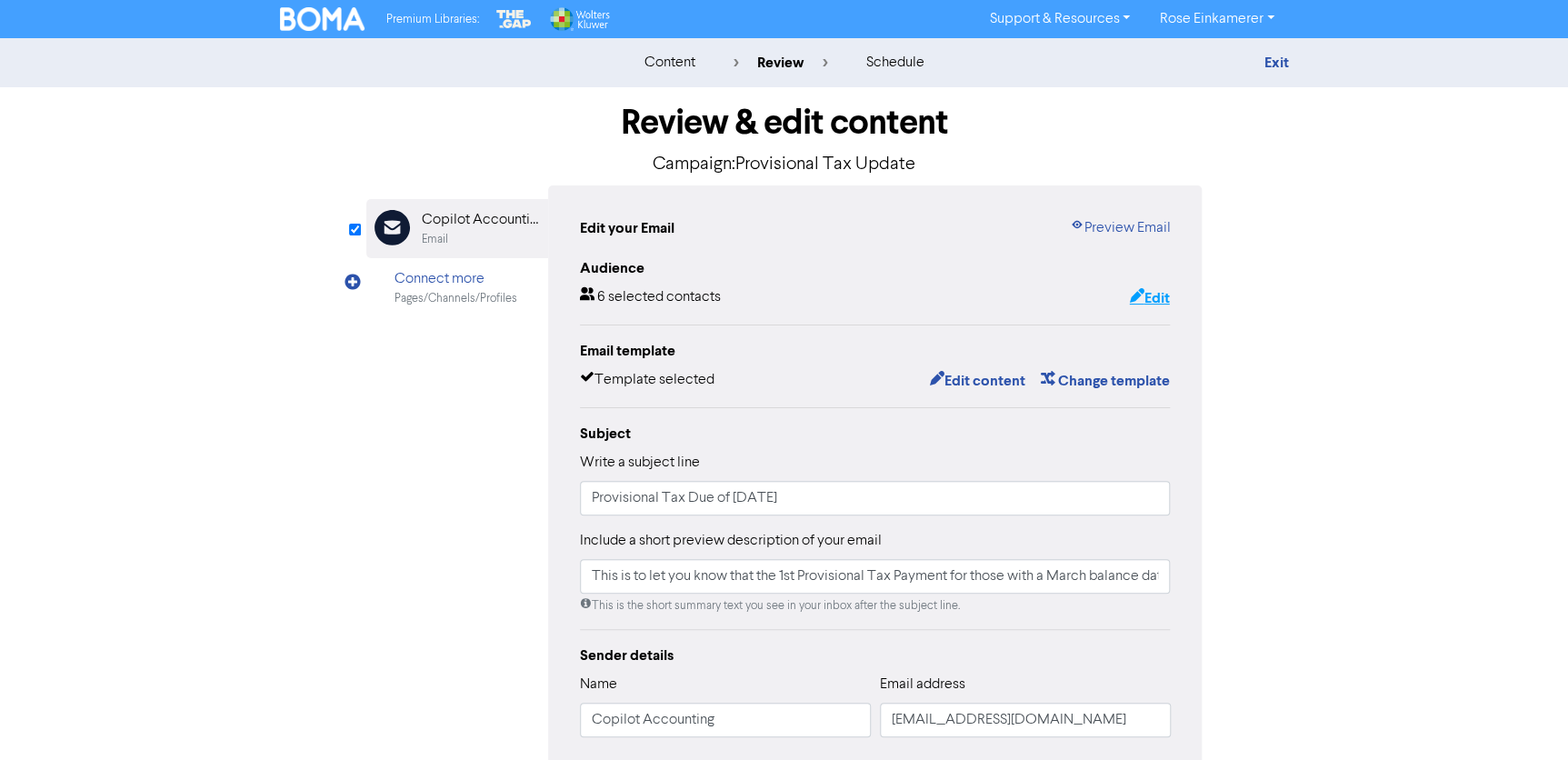
click at [1159, 290] on button "Edit" at bounding box center [1149, 298] width 42 height 24
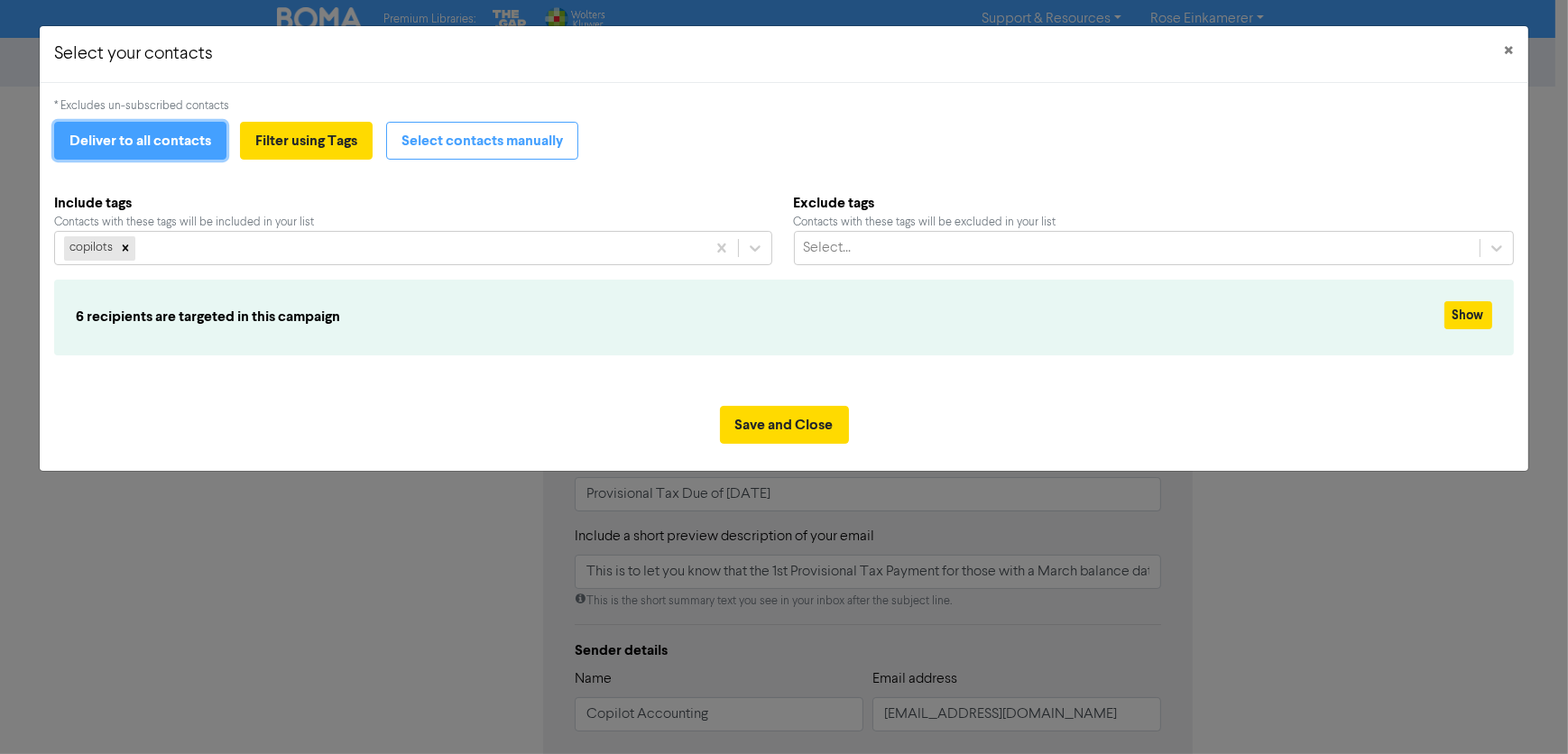
click at [156, 146] on button "Deliver to all contacts" at bounding box center [140, 141] width 172 height 38
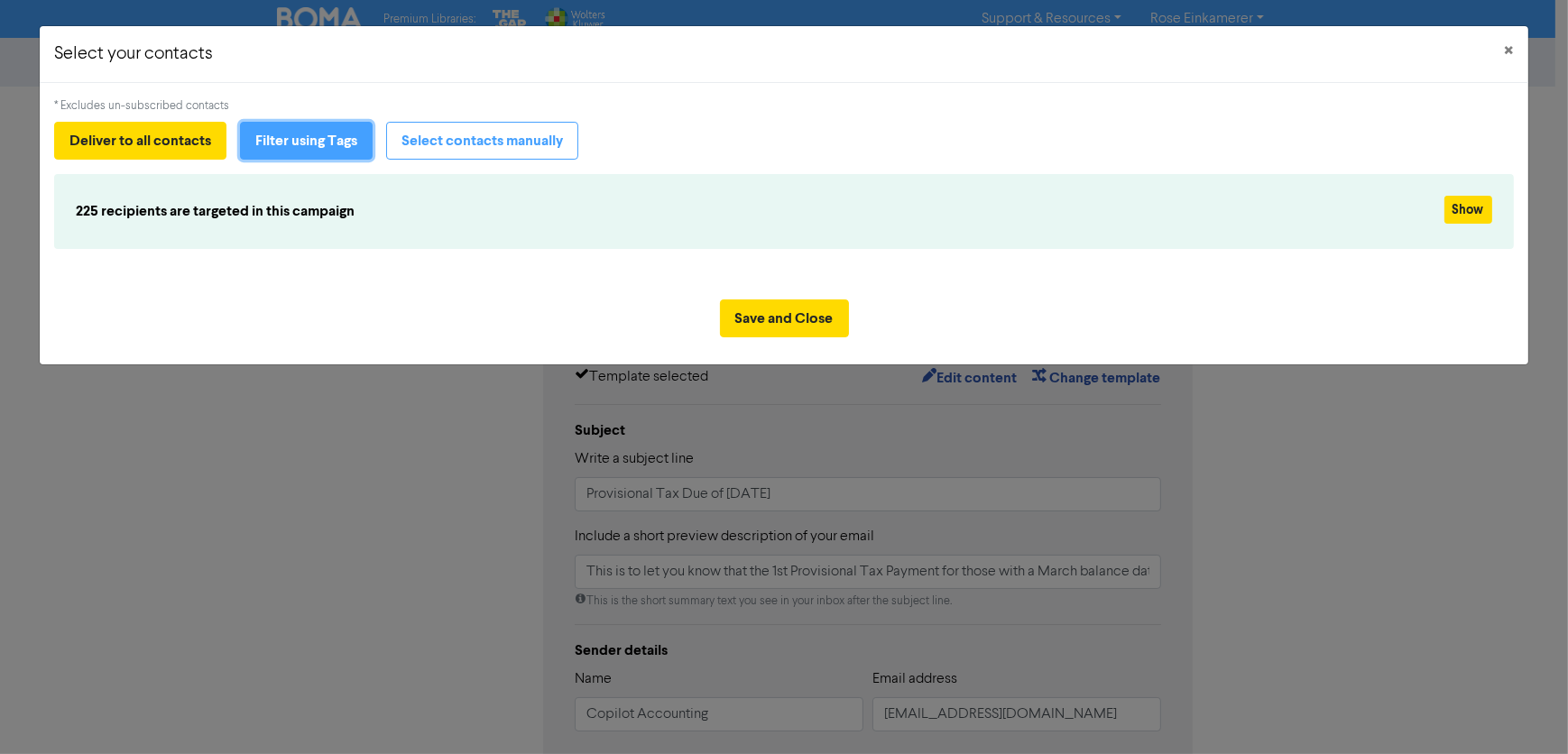
click at [307, 143] on button "Filter using Tags" at bounding box center [305, 141] width 132 height 38
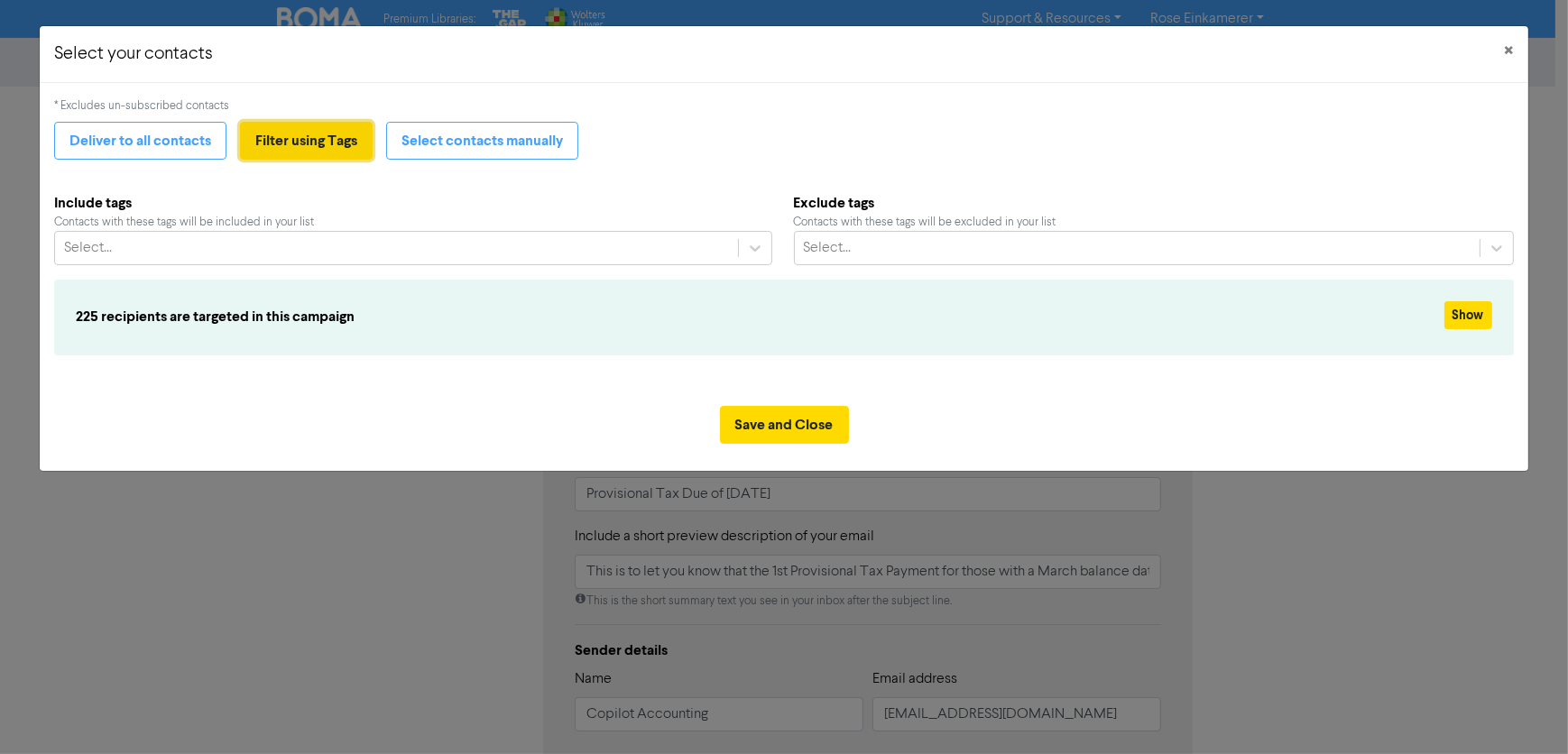
click at [323, 134] on button "Filter using Tags" at bounding box center [305, 141] width 132 height 38
click at [763, 250] on icon at bounding box center [754, 248] width 18 height 18
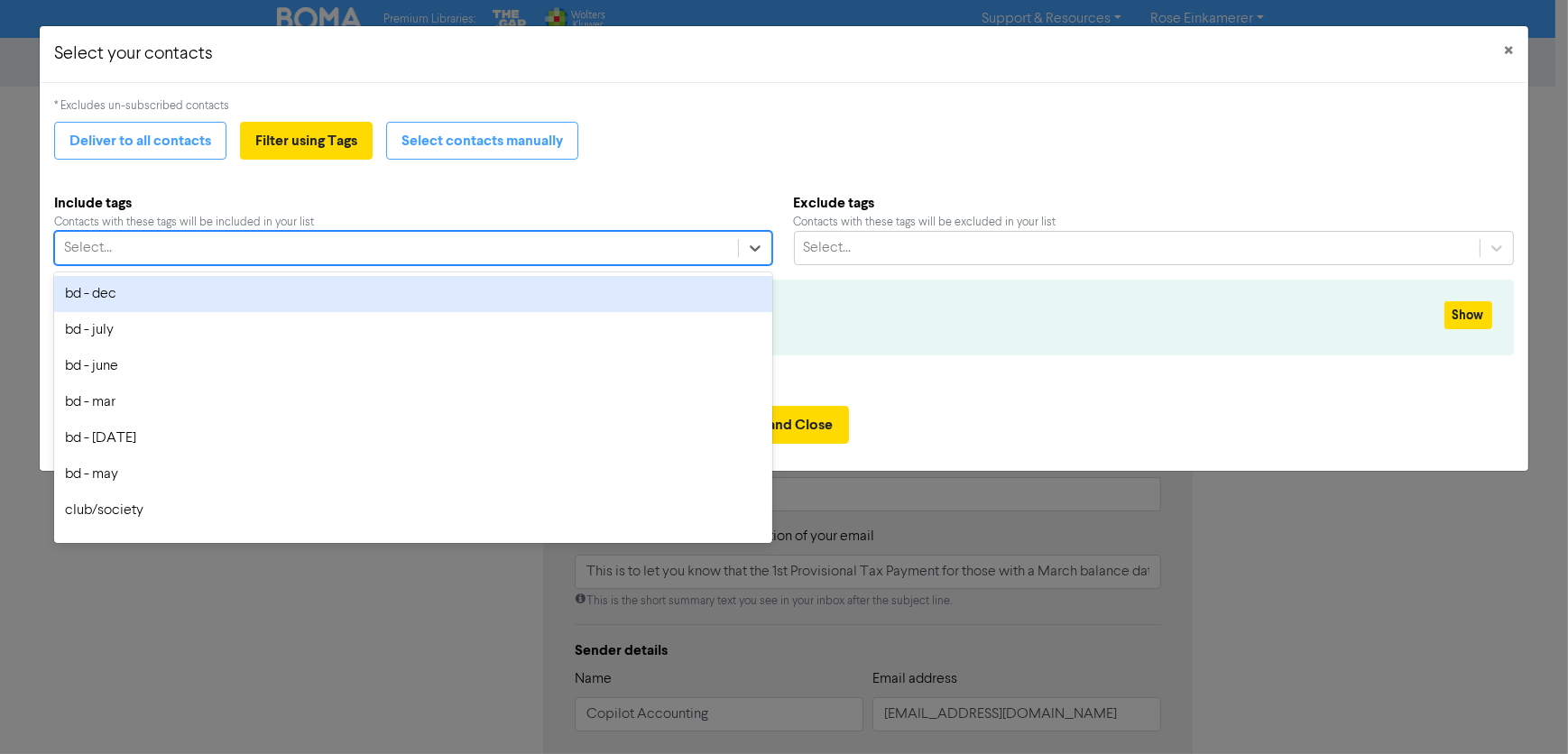
click at [567, 303] on div "bd - dec" at bounding box center [413, 294] width 718 height 36
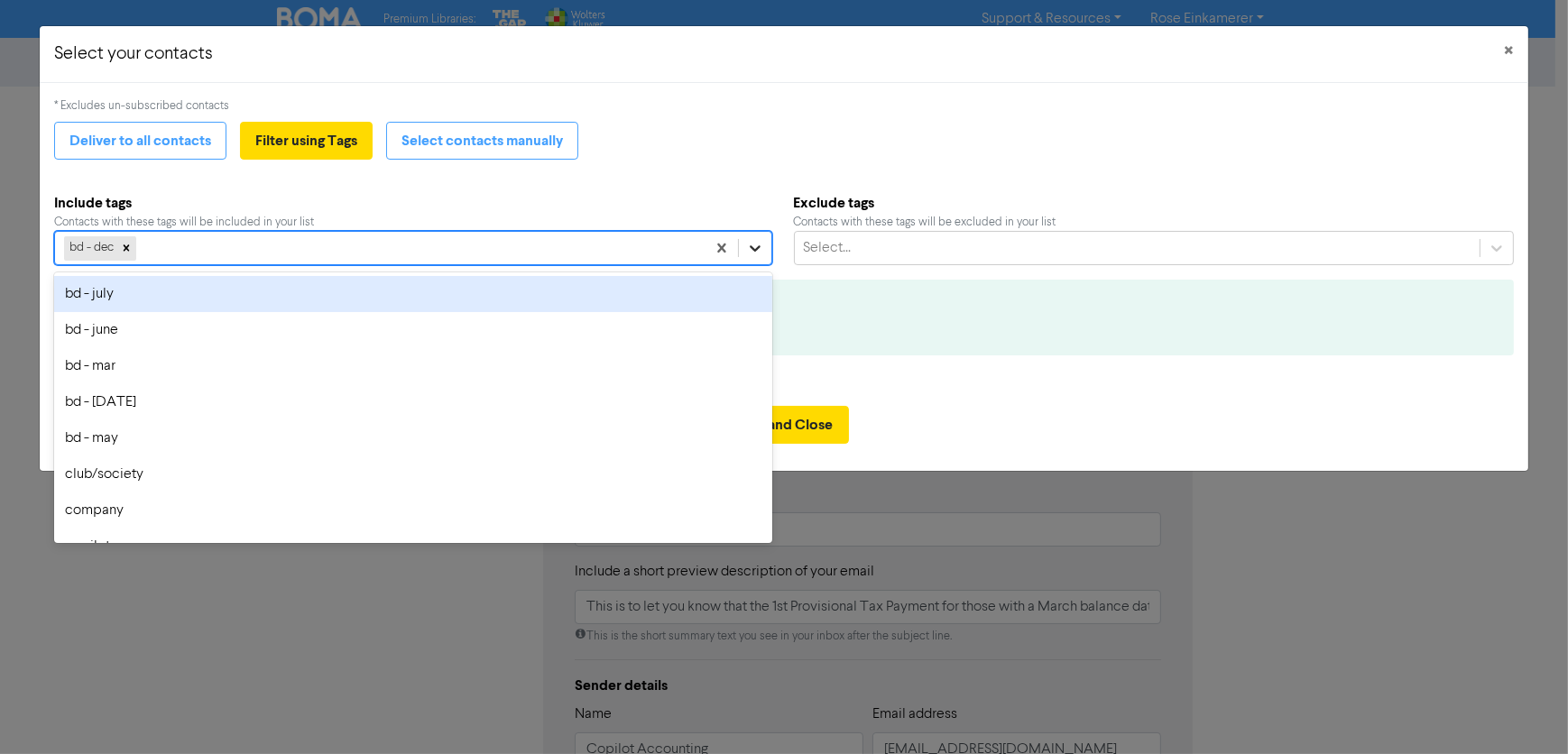
click at [751, 248] on icon at bounding box center [755, 249] width 11 height 7
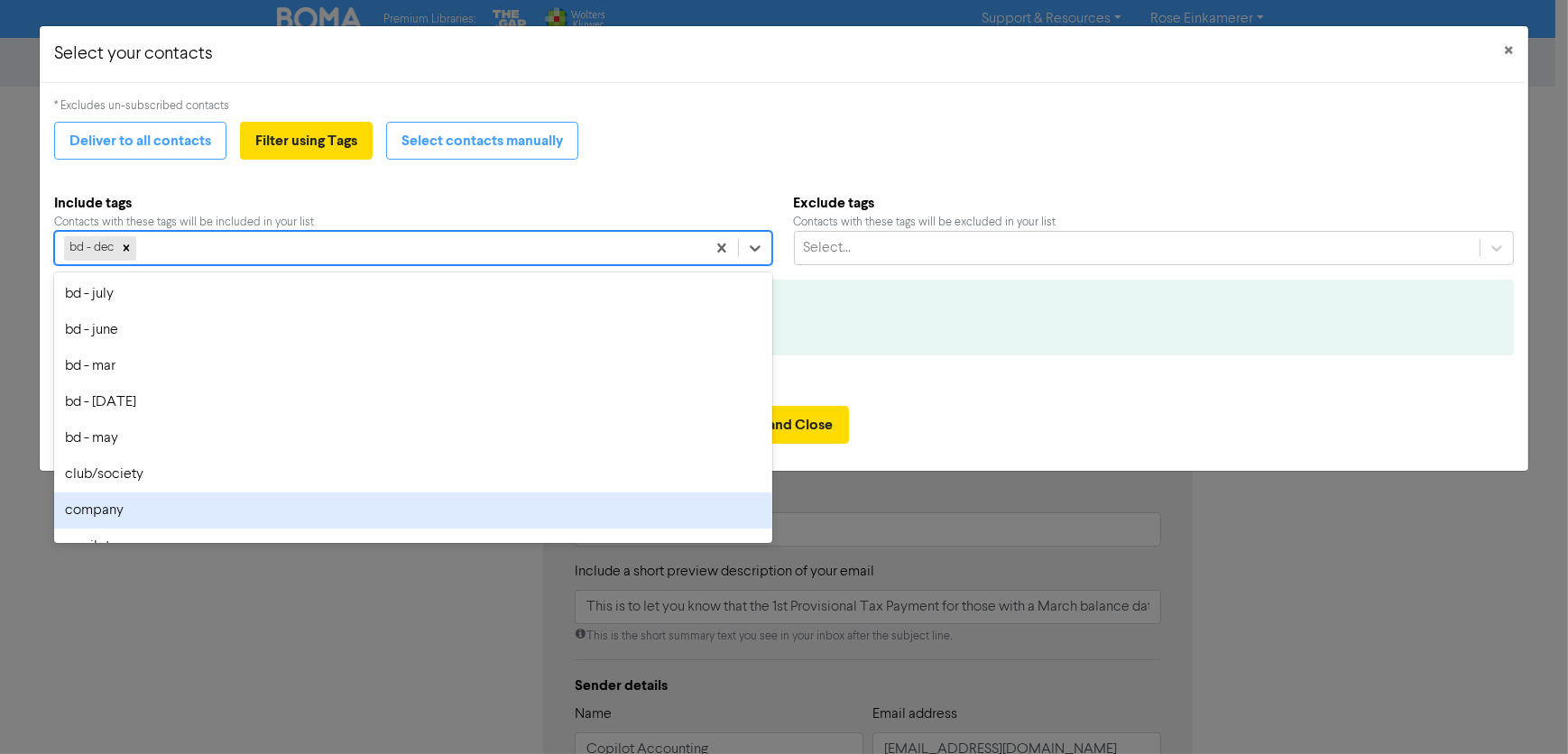
click at [402, 507] on div "company" at bounding box center [413, 510] width 718 height 36
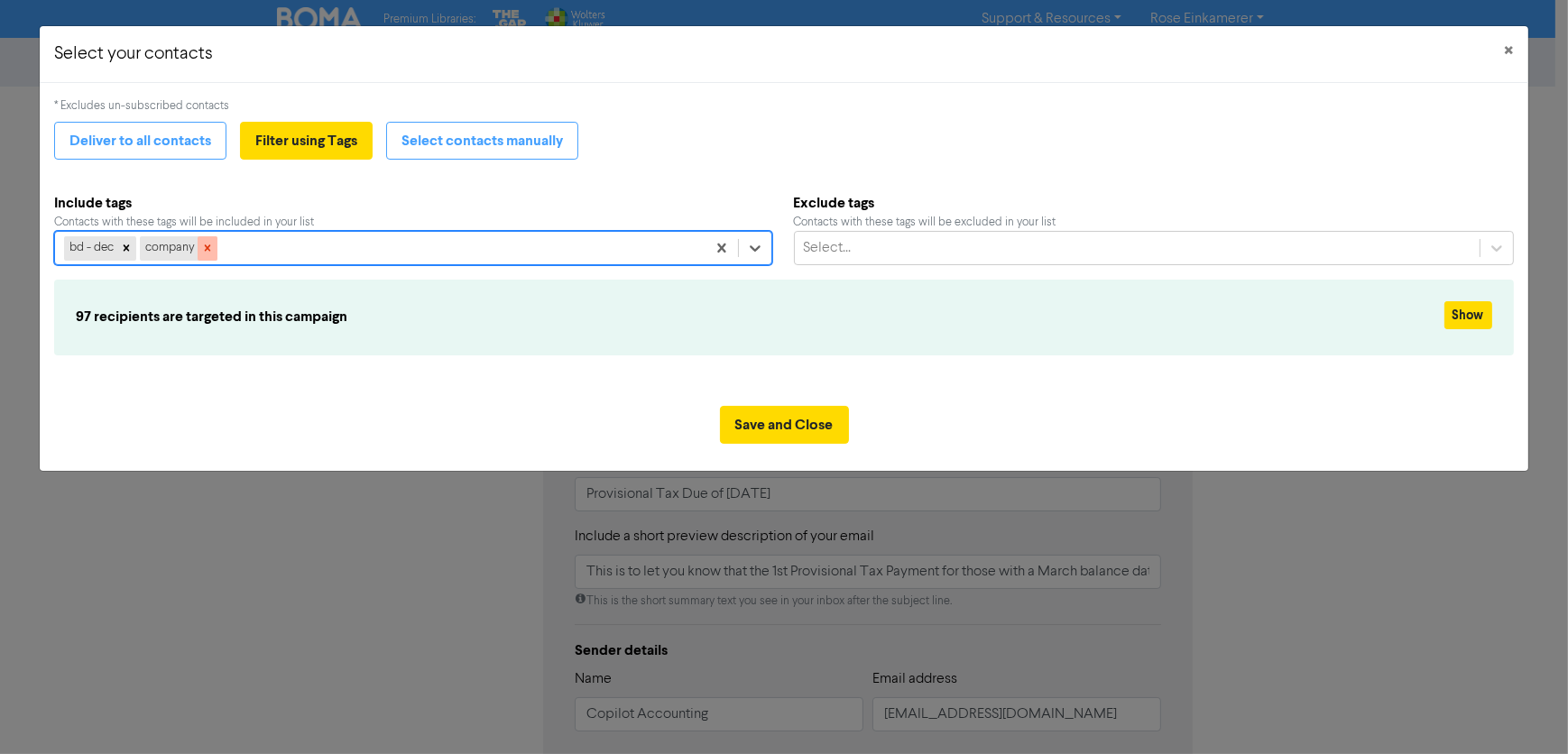
click at [212, 250] on icon at bounding box center [207, 247] width 12 height 12
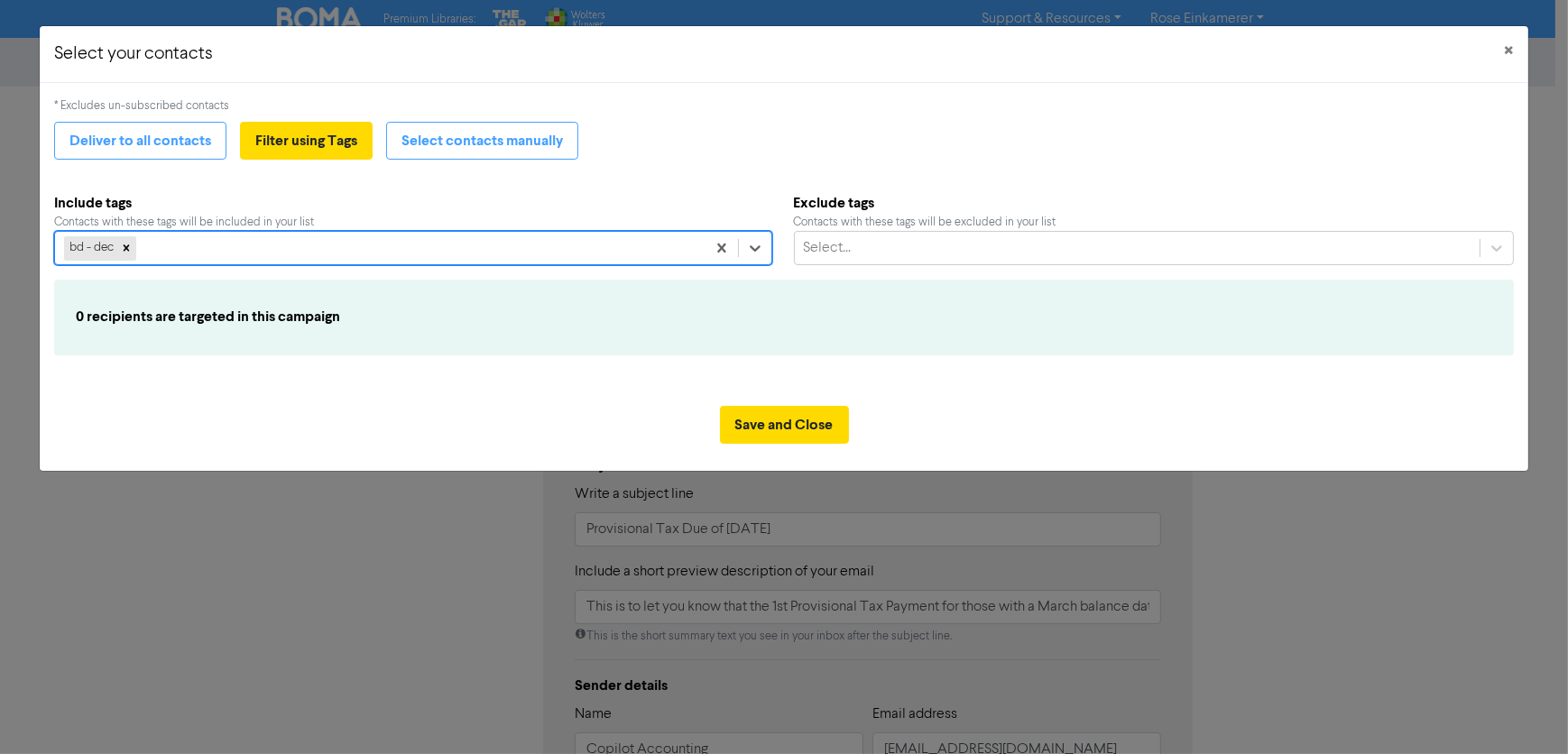
click at [127, 250] on icon at bounding box center [127, 248] width 7 height 7
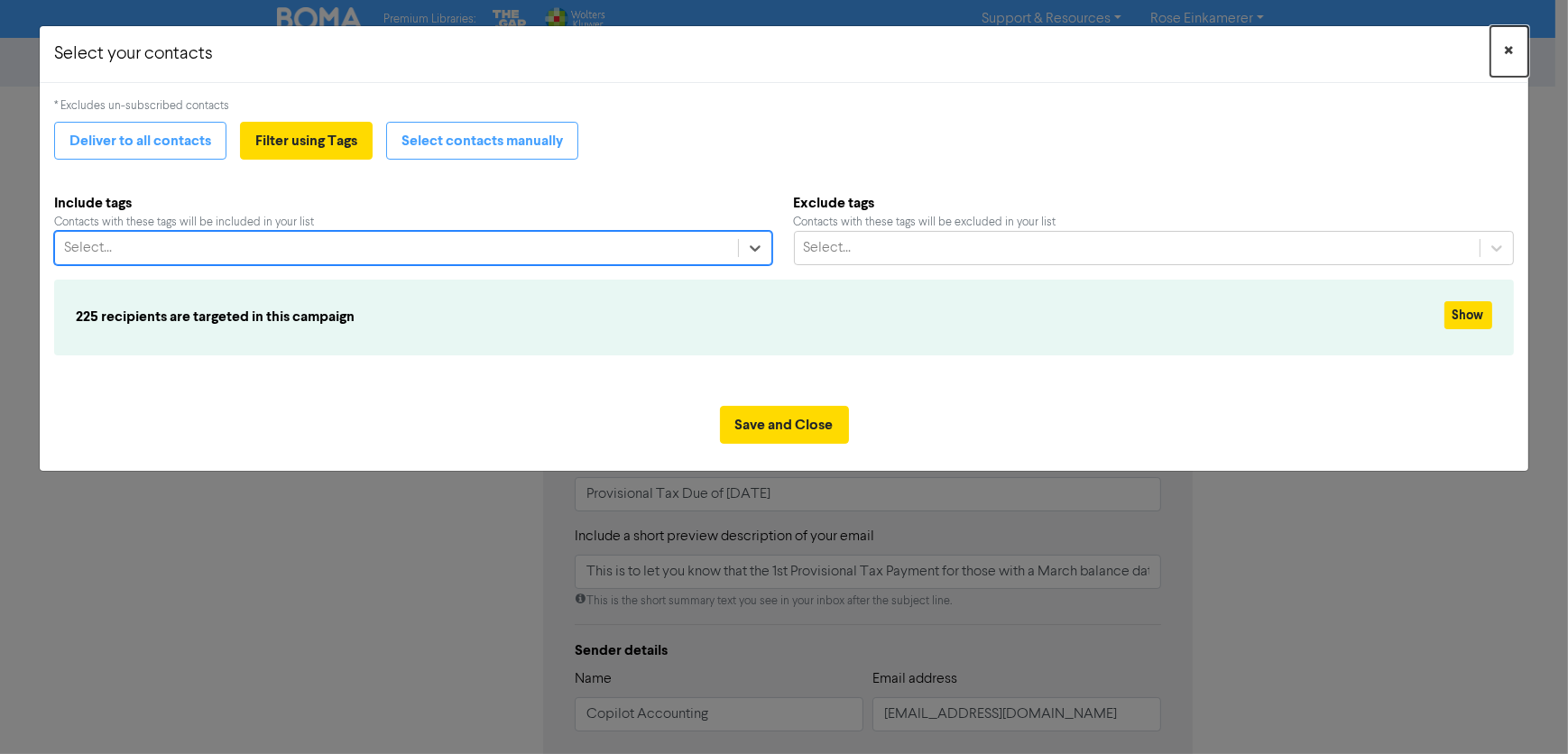
click at [1506, 54] on span "×" at bounding box center [1510, 51] width 9 height 27
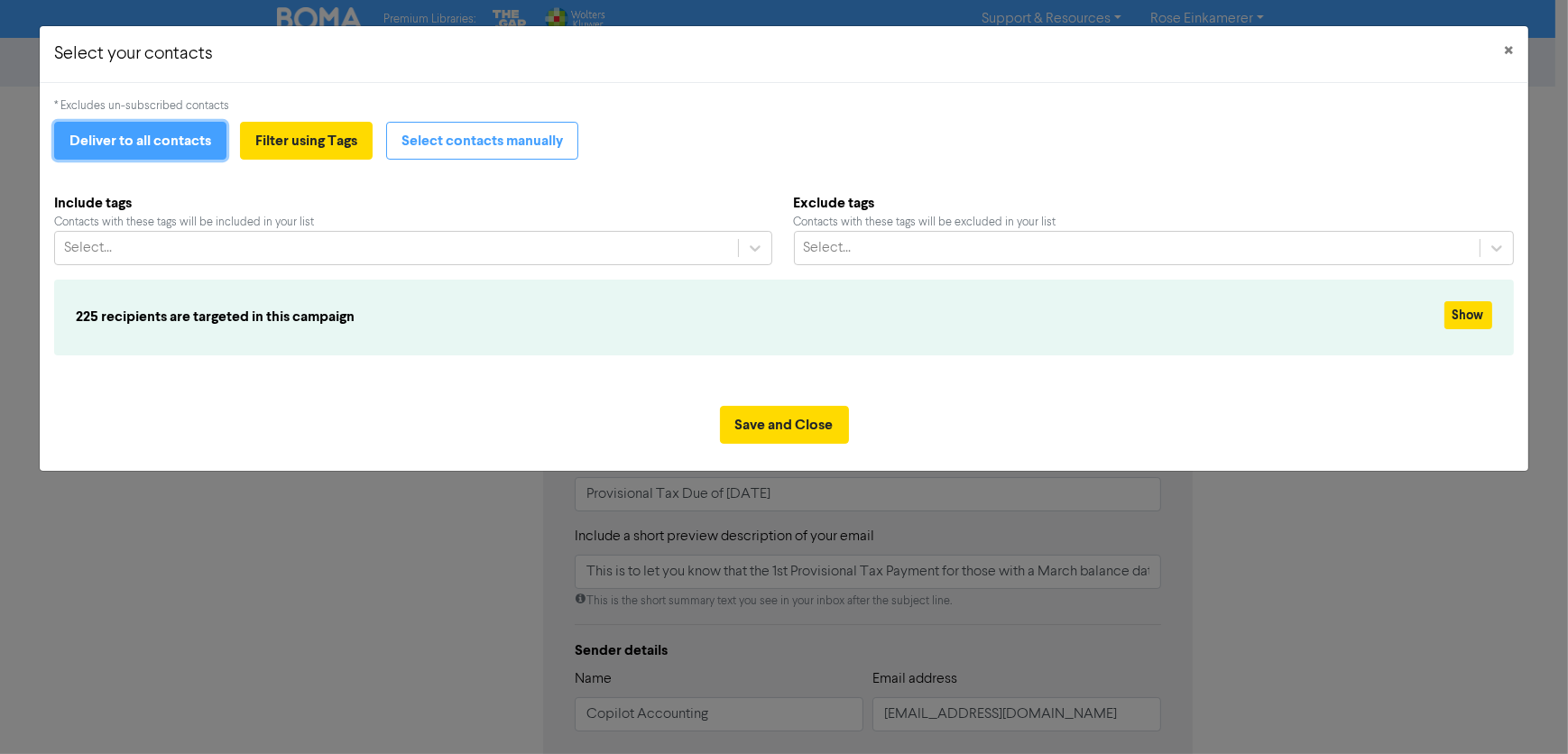
click at [81, 139] on button "Deliver to all contacts" at bounding box center [140, 141] width 172 height 38
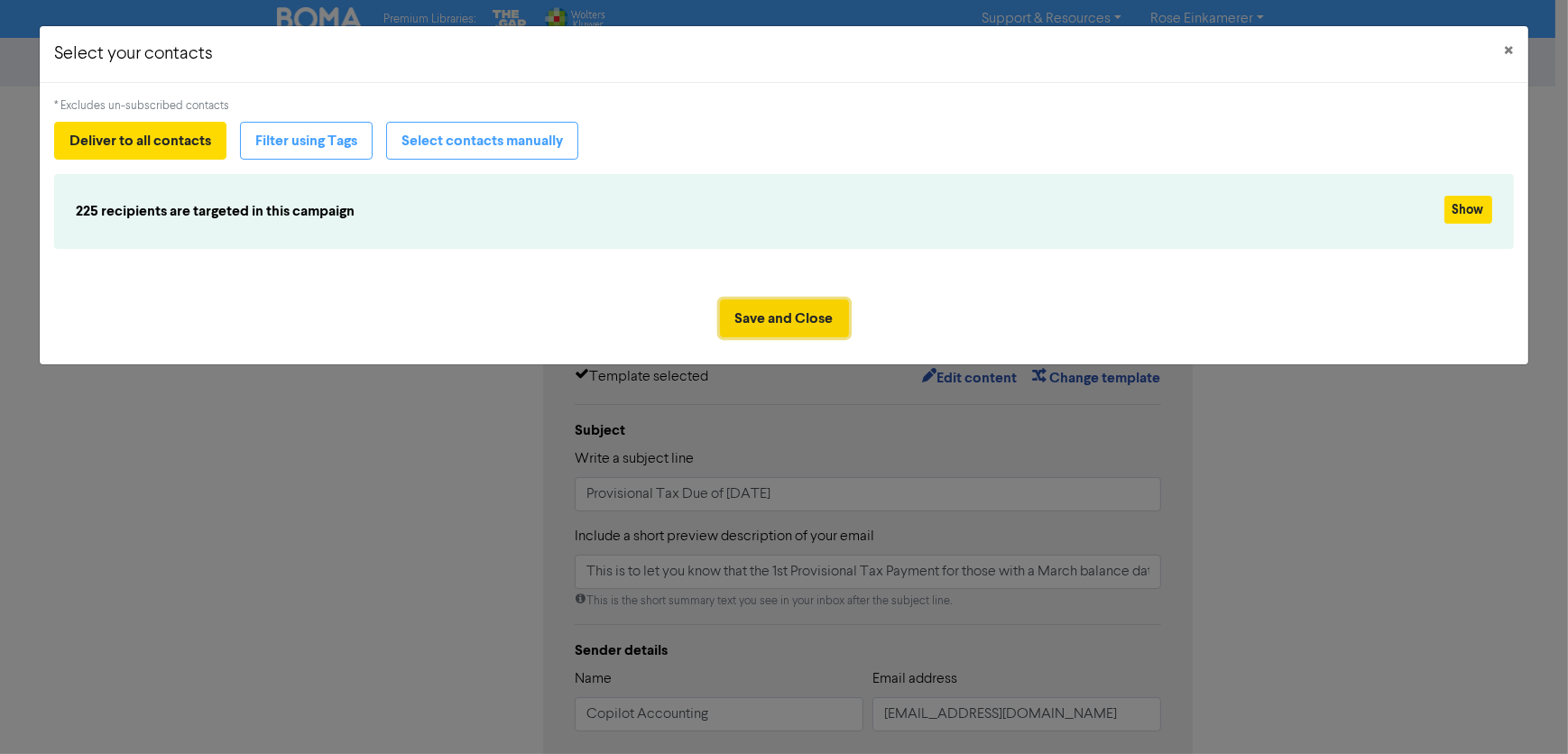
click at [823, 328] on button "Save and Close" at bounding box center [784, 318] width 129 height 38
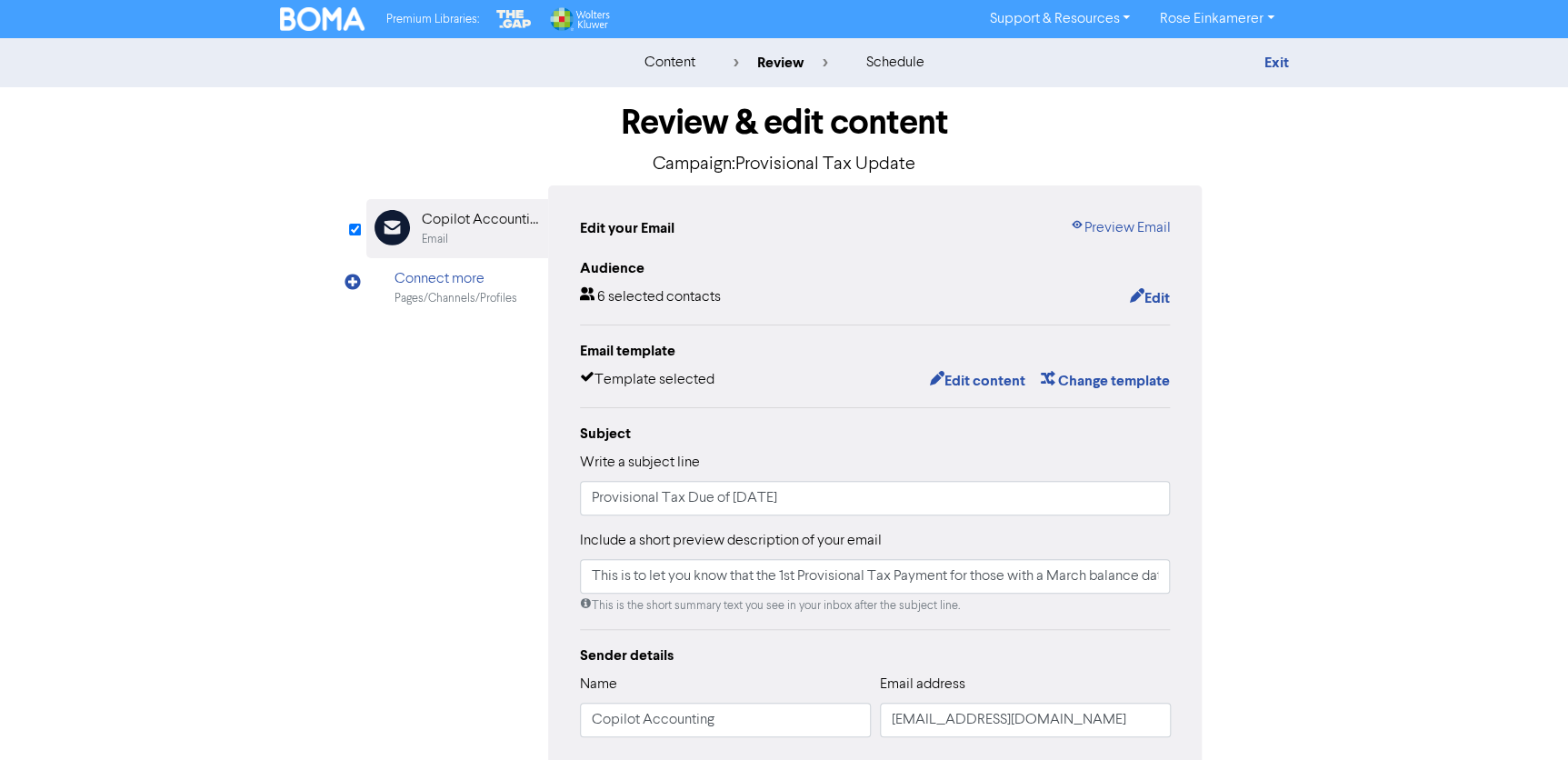
click at [336, 14] on img at bounding box center [323, 19] width 85 height 24
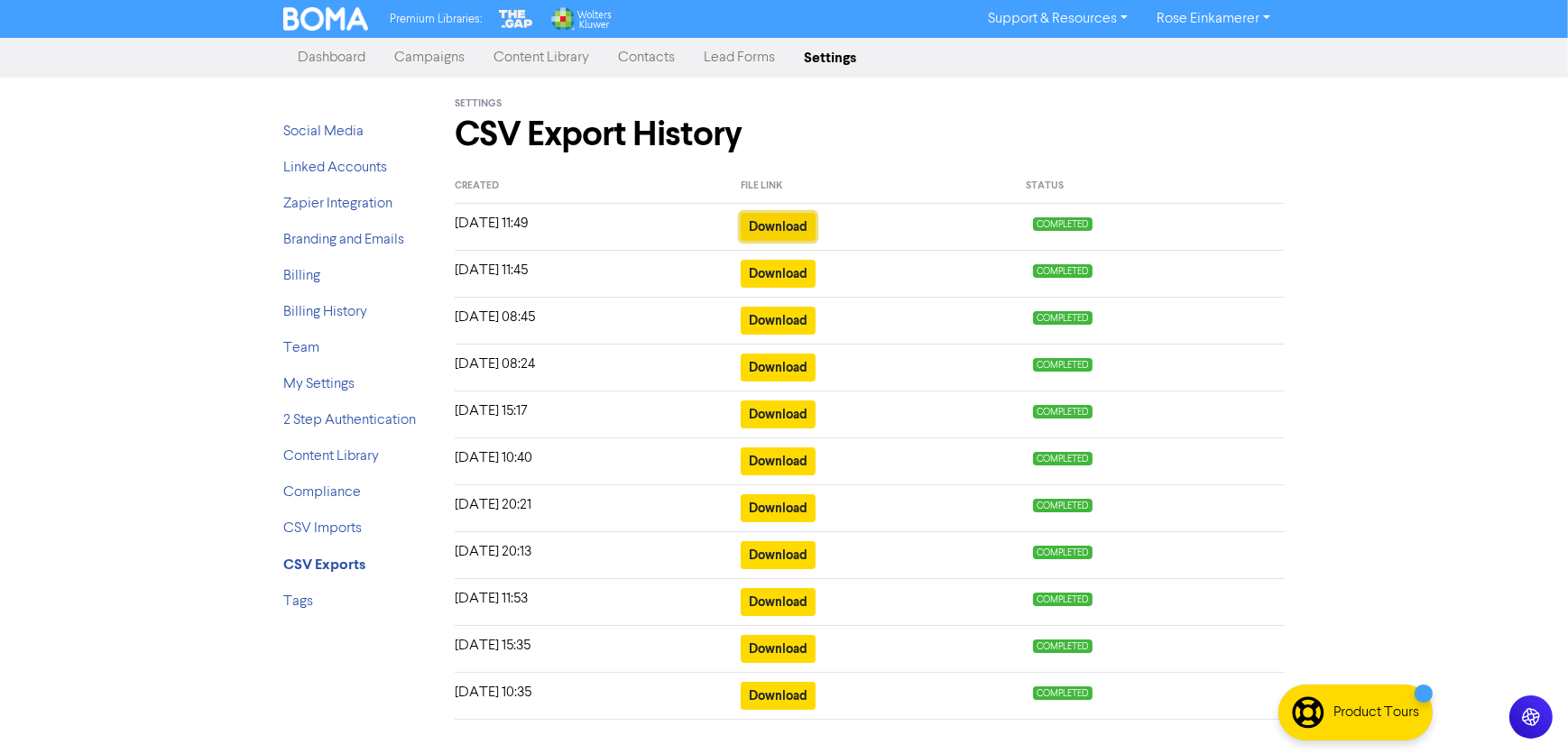
click at [777, 220] on button "Download" at bounding box center [779, 227] width 75 height 28
